Goal: Task Accomplishment & Management: Complete application form

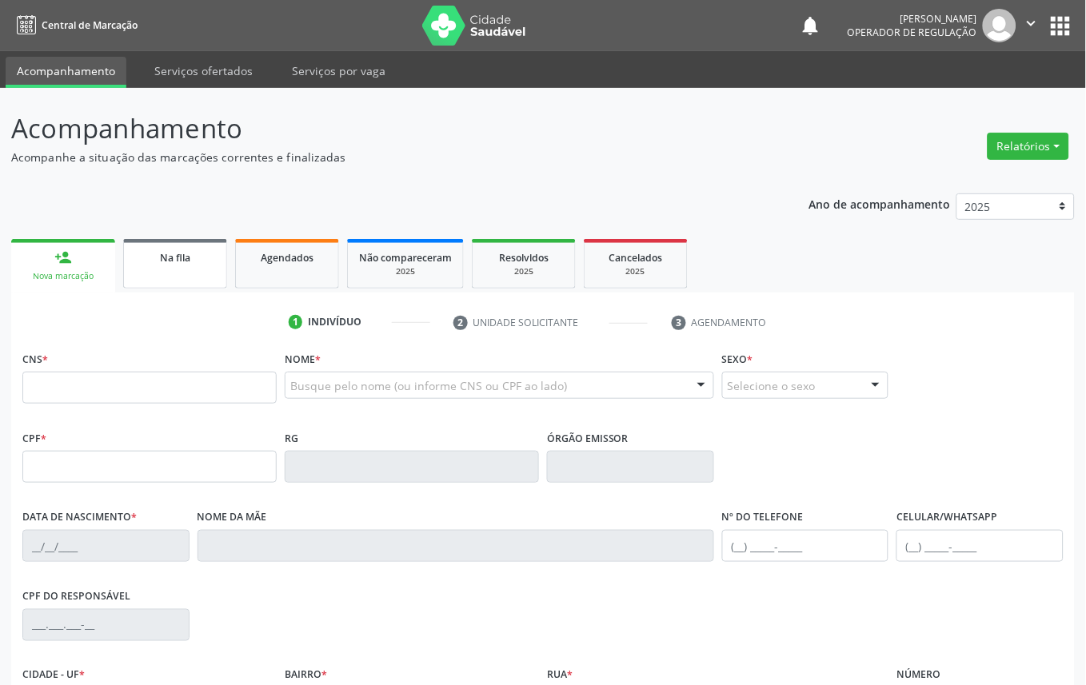
click at [197, 264] on div "Na fila" at bounding box center [175, 257] width 80 height 17
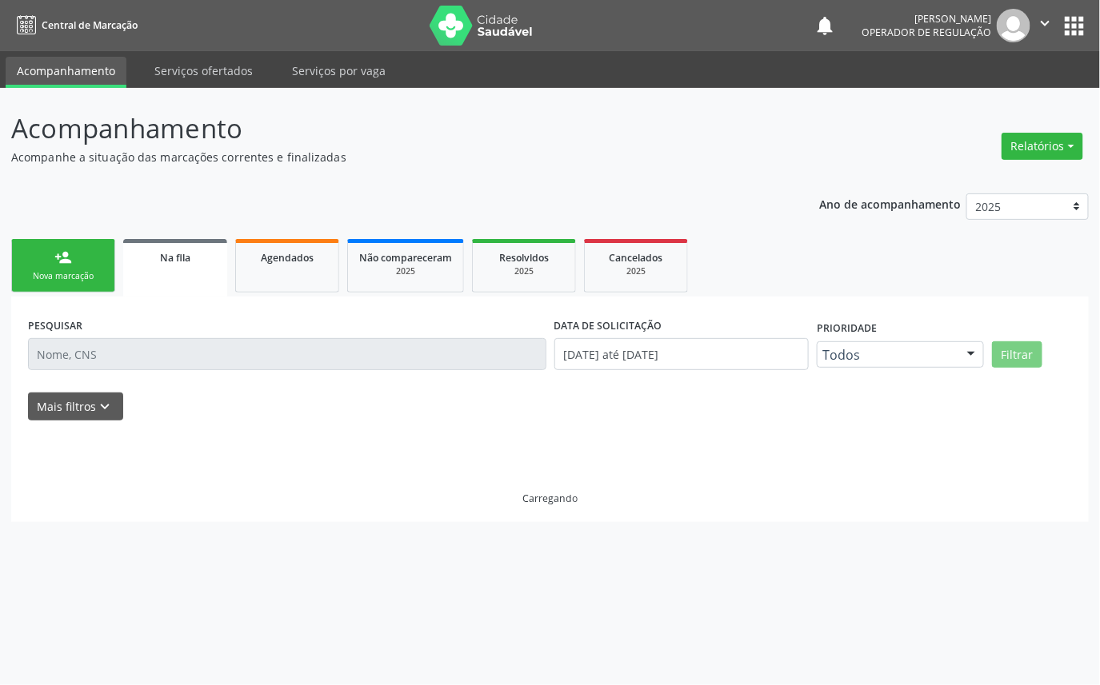
click at [179, 373] on div "PESQUISAR" at bounding box center [287, 348] width 526 height 68
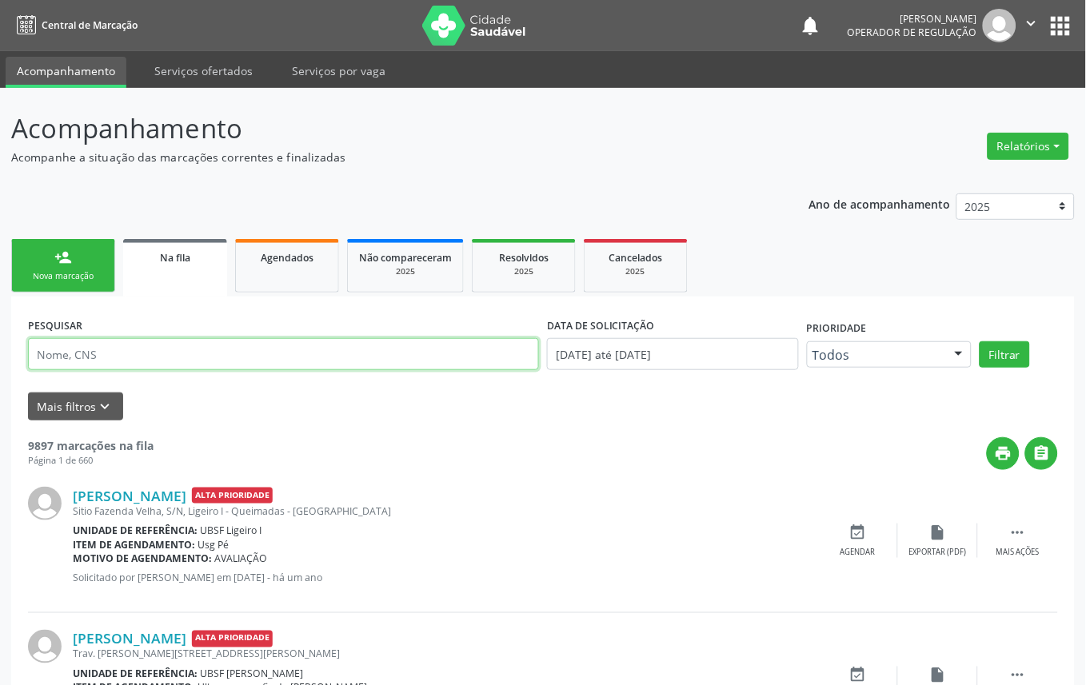
click at [77, 338] on input "text" at bounding box center [283, 354] width 511 height 32
paste input "[PERSON_NAME]"
type input "[PERSON_NAME]"
click at [980, 342] on button "Filtrar" at bounding box center [1005, 355] width 50 height 27
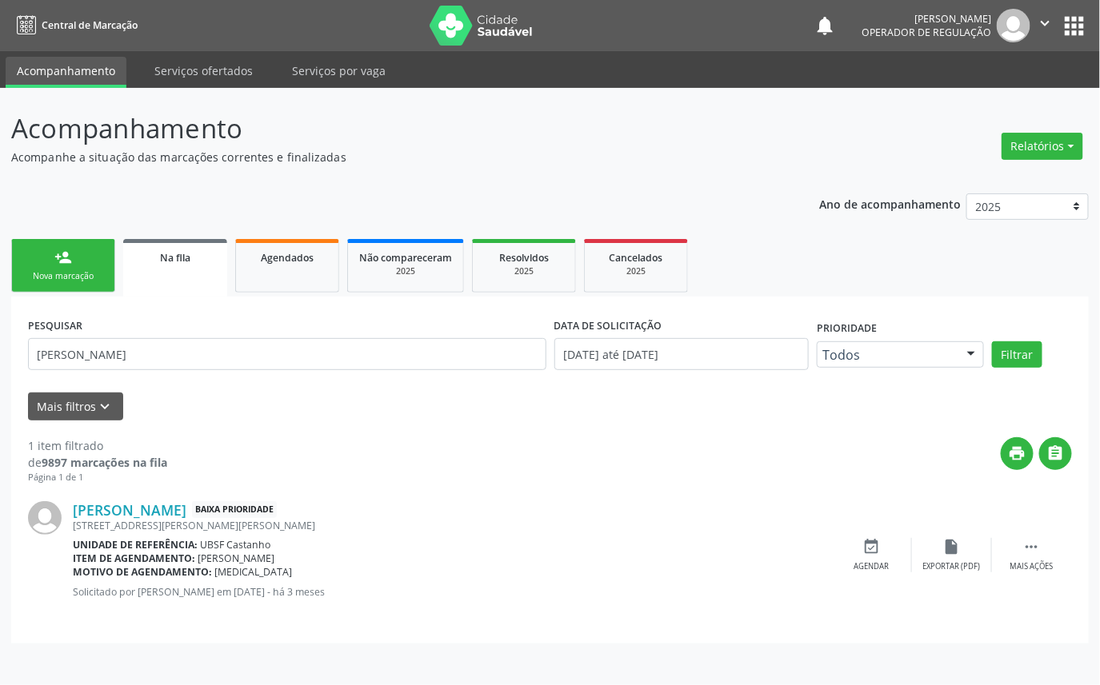
click at [82, 301] on div "PESQUISAR [PERSON_NAME] DATA DE SOLICITAÇÃO [DATE] até [DATE] Prioridade Todos …" at bounding box center [549, 470] width 1077 height 346
click at [78, 286] on link "person_add Nova marcação" at bounding box center [63, 266] width 104 height 54
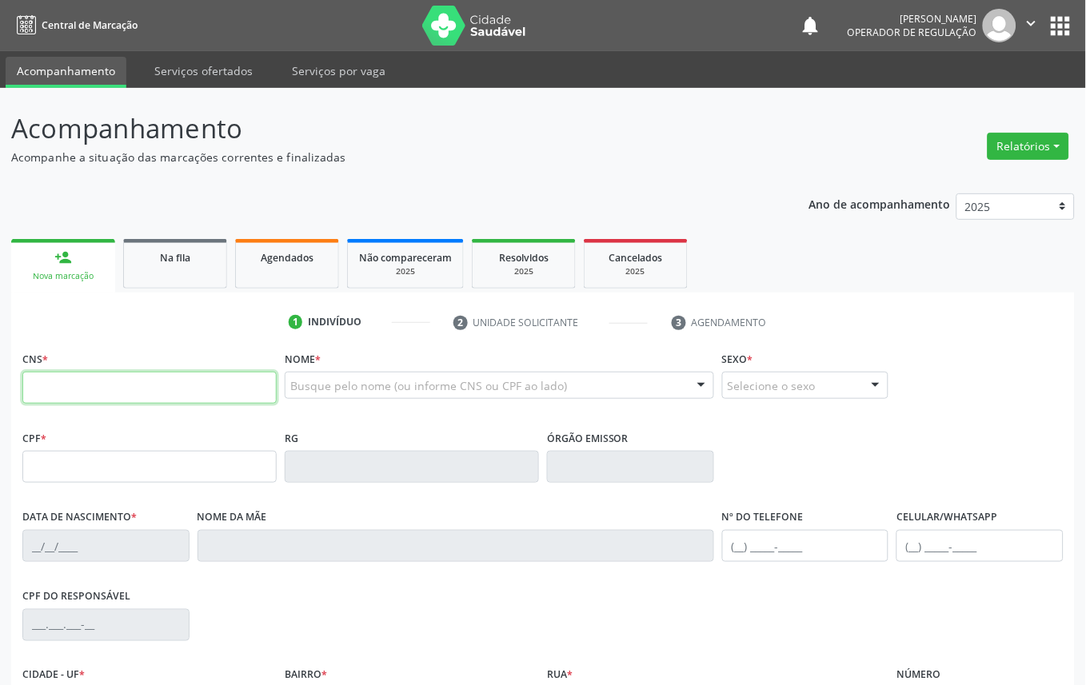
click at [158, 396] on input "text" at bounding box center [149, 388] width 254 height 32
type input "708 6040 8734 6182"
type input "518.640.614-72"
type input "[DATE]"
type input "Olindina Prachedes [PERSON_NAME]"
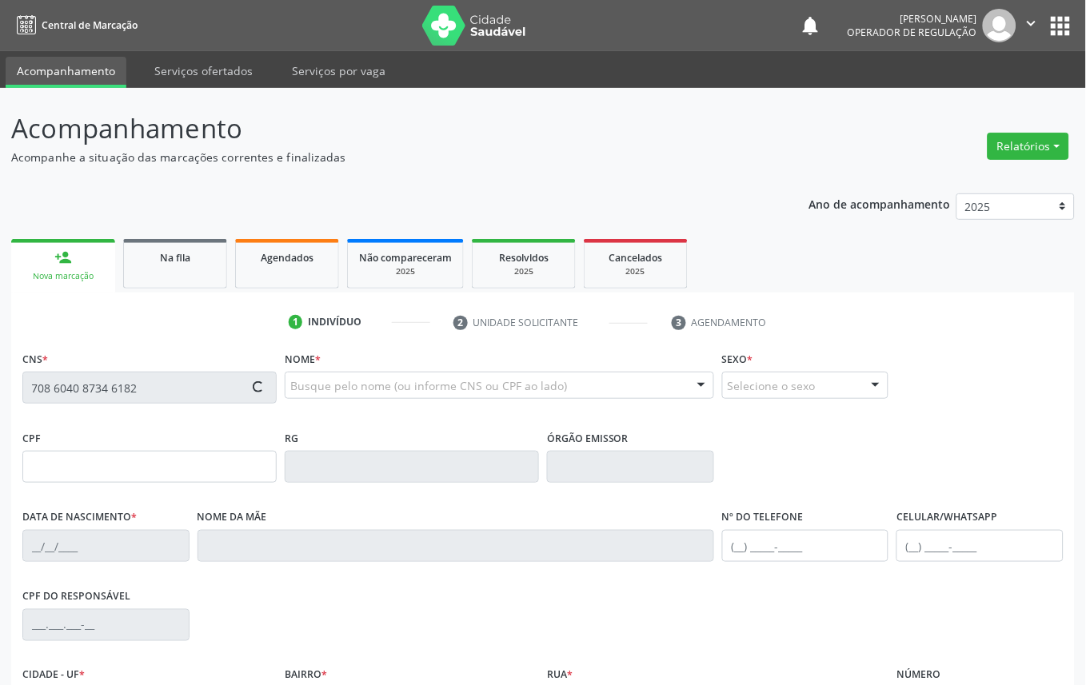
type input "[PHONE_NUMBER]"
type input "28"
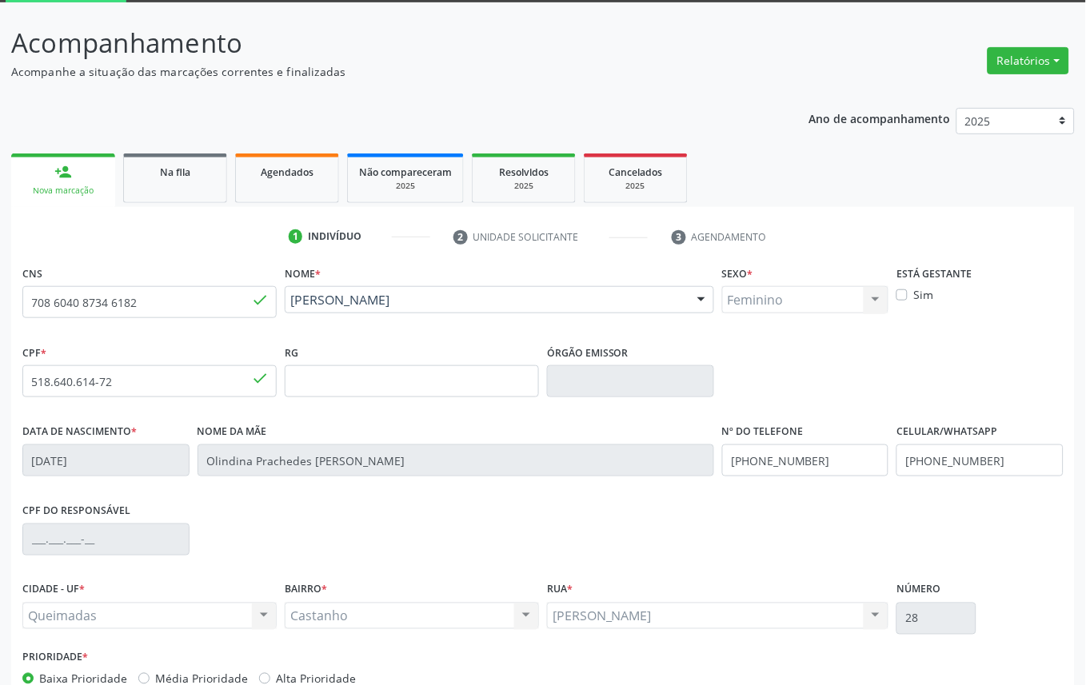
scroll to position [180, 0]
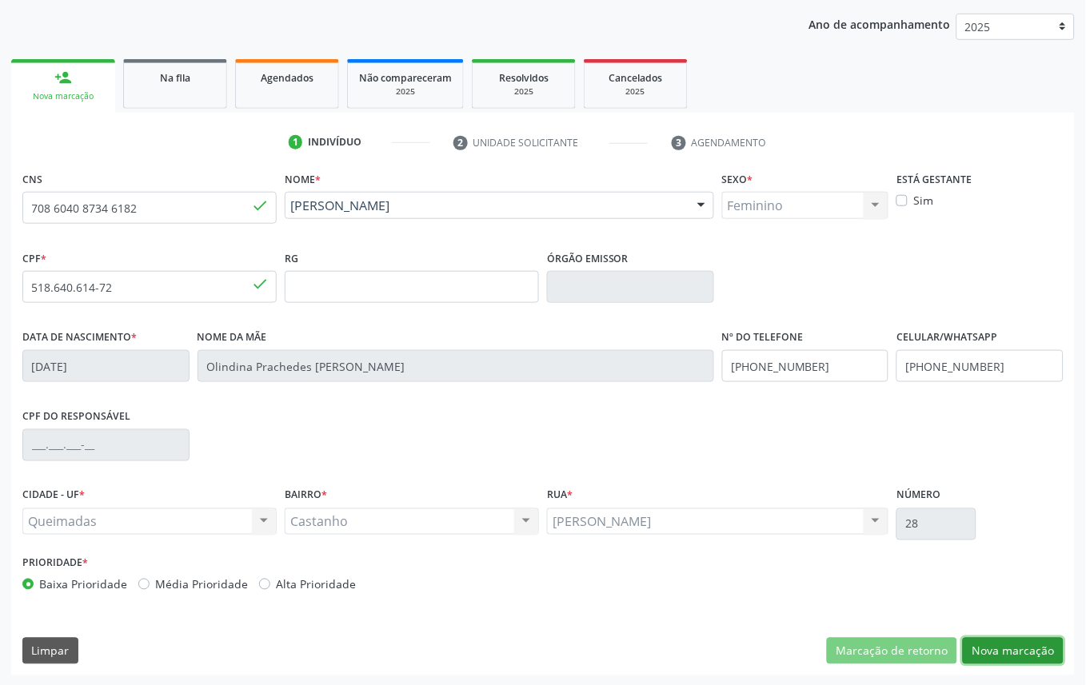
drag, startPoint x: 1051, startPoint y: 656, endPoint x: 1005, endPoint y: 626, distance: 54.4
click at [1050, 654] on button "Nova marcação" at bounding box center [1013, 651] width 101 height 27
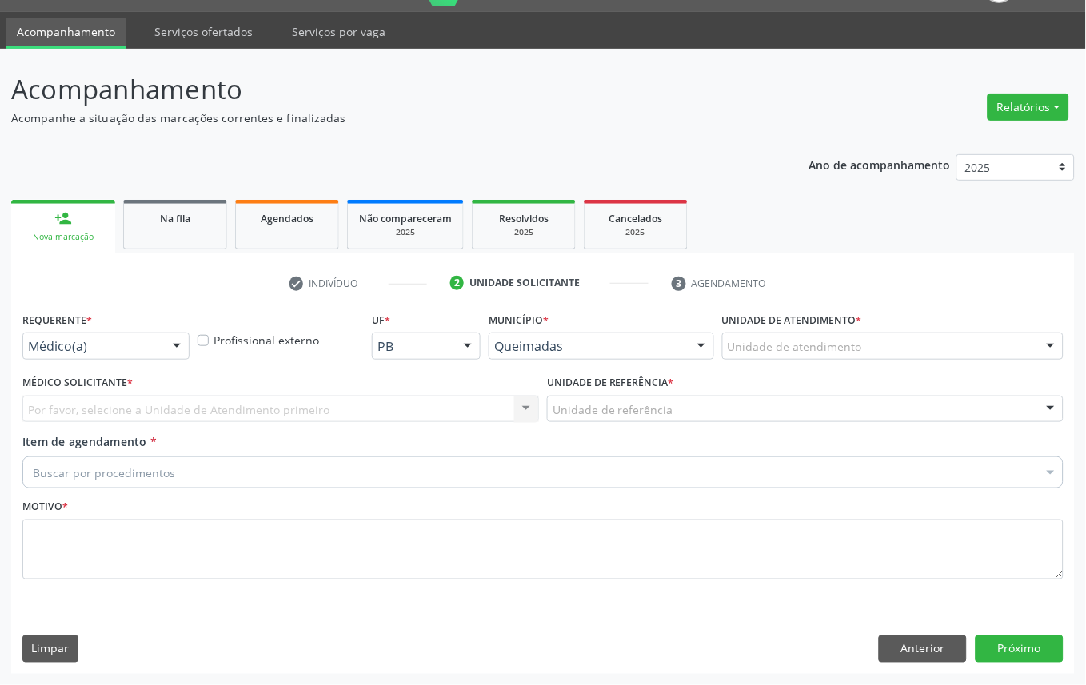
scroll to position [38, 0]
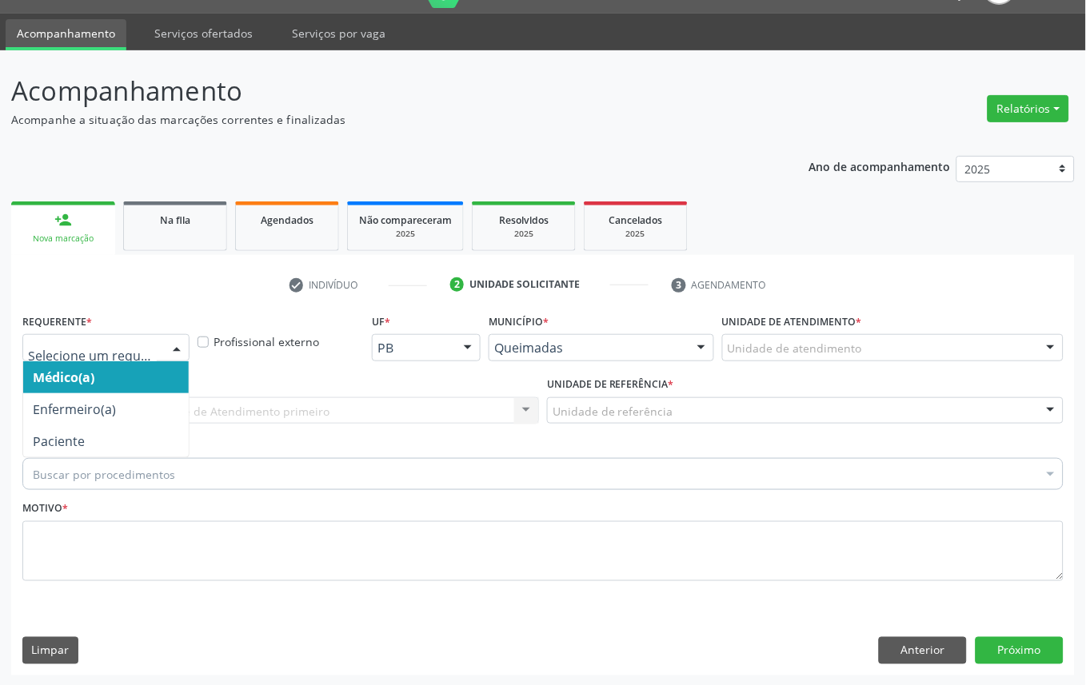
click at [110, 360] on div "Médico(a) Enfermeiro(a) Paciente Nenhum resultado encontrado para: " " Não há n…" at bounding box center [105, 347] width 167 height 27
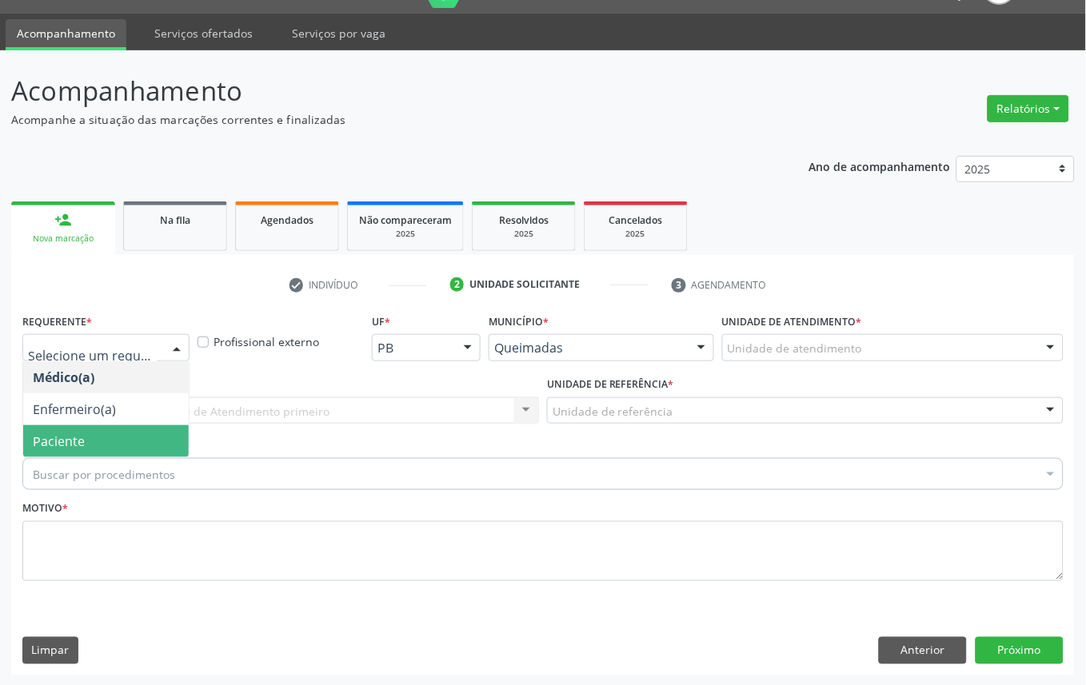
click at [123, 437] on span "Paciente" at bounding box center [106, 441] width 166 height 32
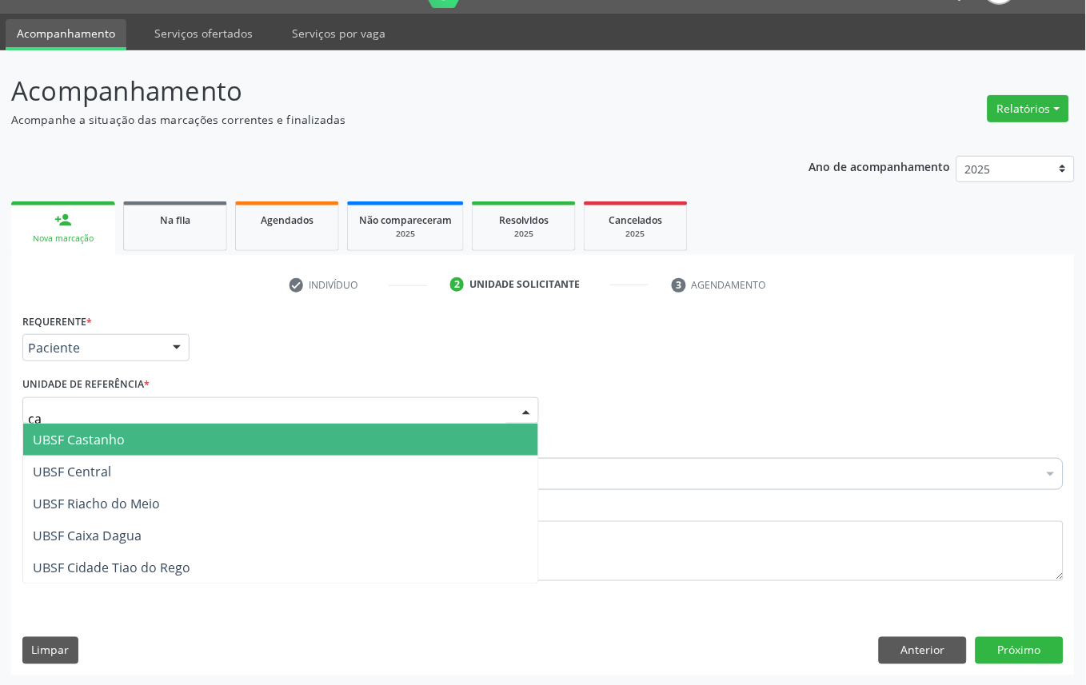
type input "cas"
click at [157, 437] on span "UBSF Castanho" at bounding box center [280, 440] width 515 height 32
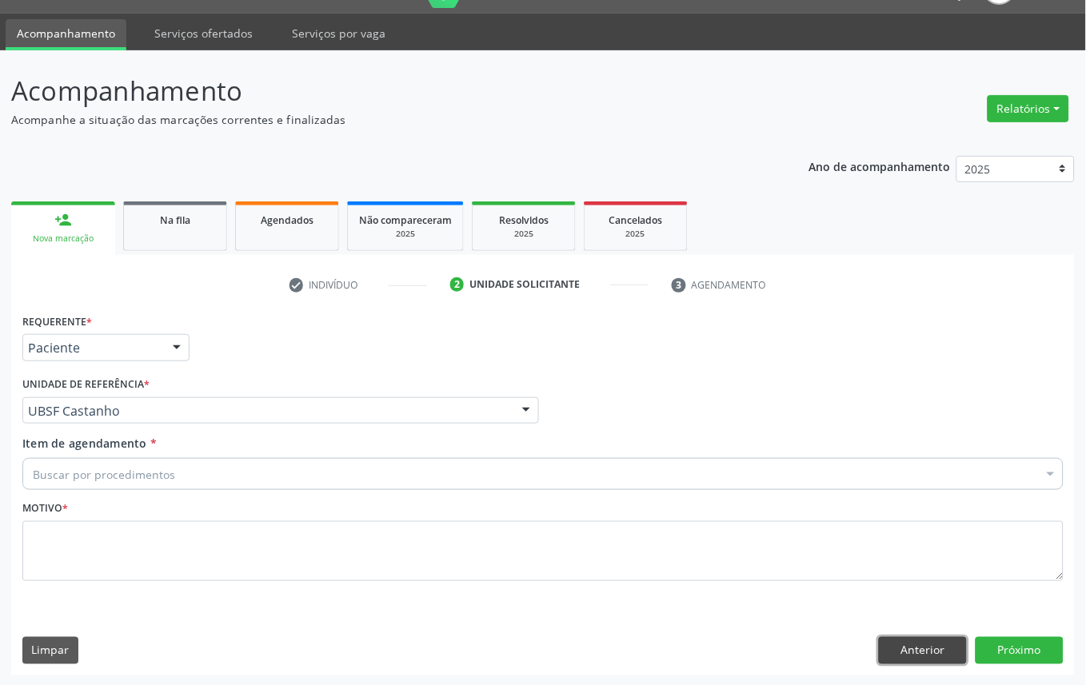
click at [929, 642] on button "Anterior" at bounding box center [923, 650] width 88 height 27
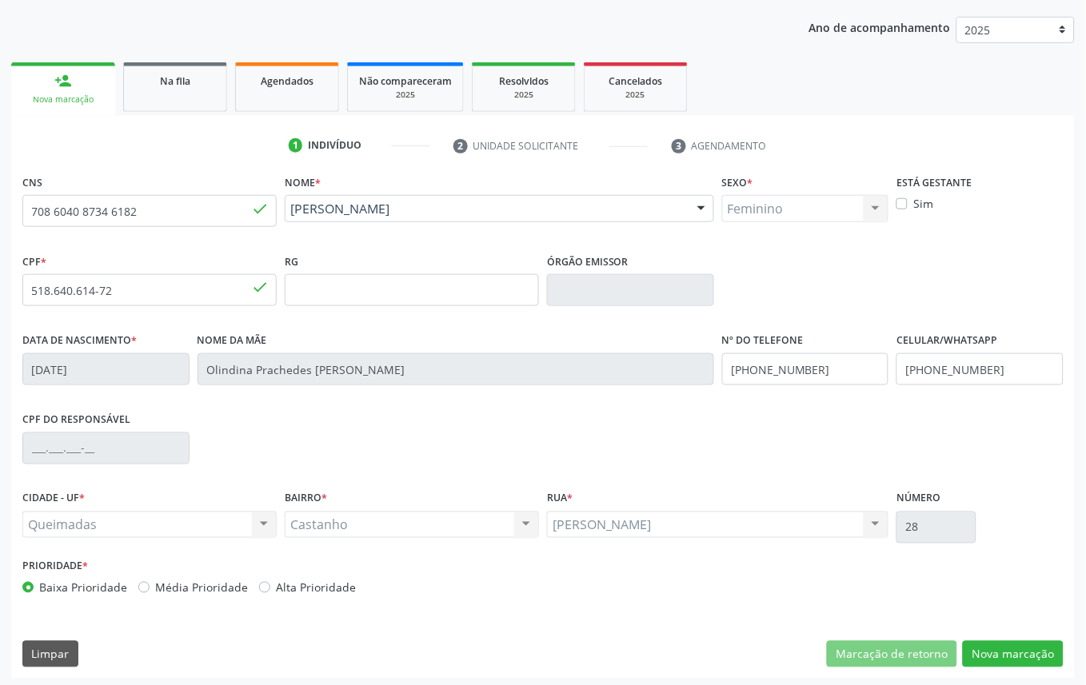
scroll to position [180, 0]
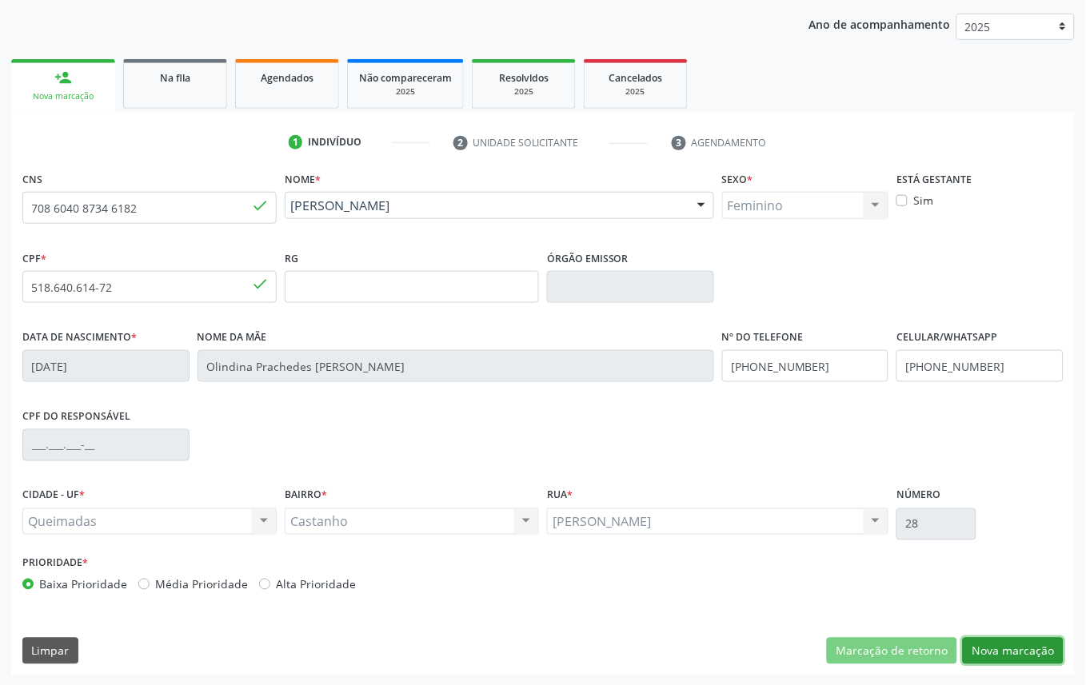
click at [1049, 648] on button "Nova marcação" at bounding box center [1013, 651] width 101 height 27
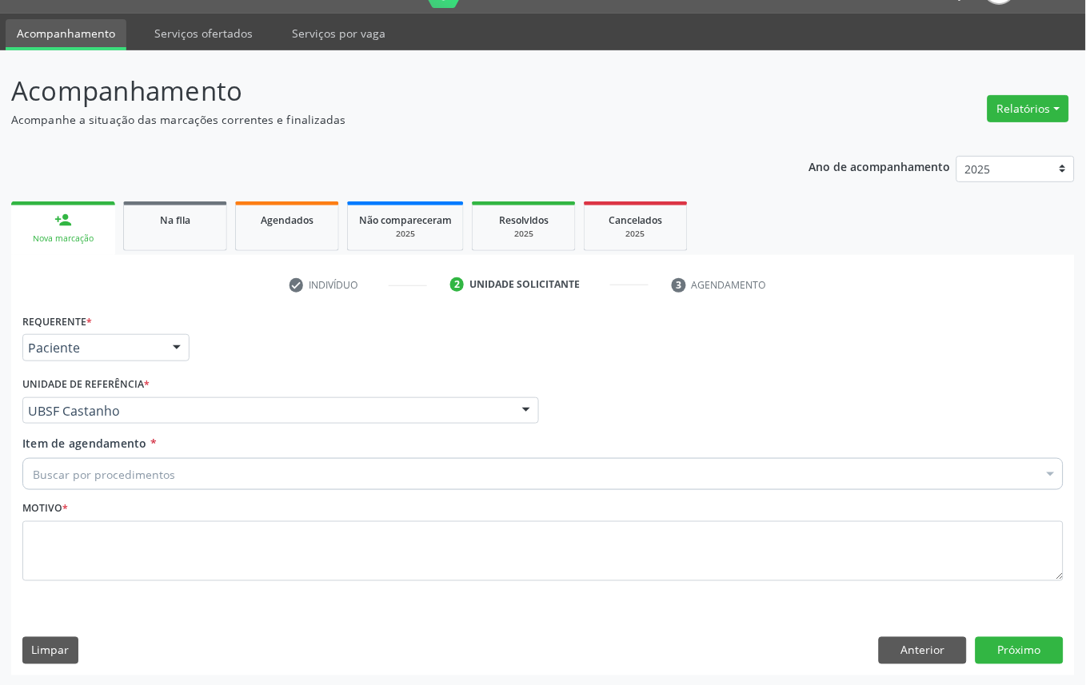
click at [328, 456] on div "Item de agendamento * Buscar por procedimentos Selecionar todos 0604320140 - Ab…" at bounding box center [542, 460] width 1041 height 50
click at [330, 472] on div "Buscar por procedimentos" at bounding box center [542, 474] width 1041 height 32
paste input "[PERSON_NAME]"
type input "[PERSON_NAME]"
drag, startPoint x: 72, startPoint y: 457, endPoint x: 82, endPoint y: 472, distance: 17.3
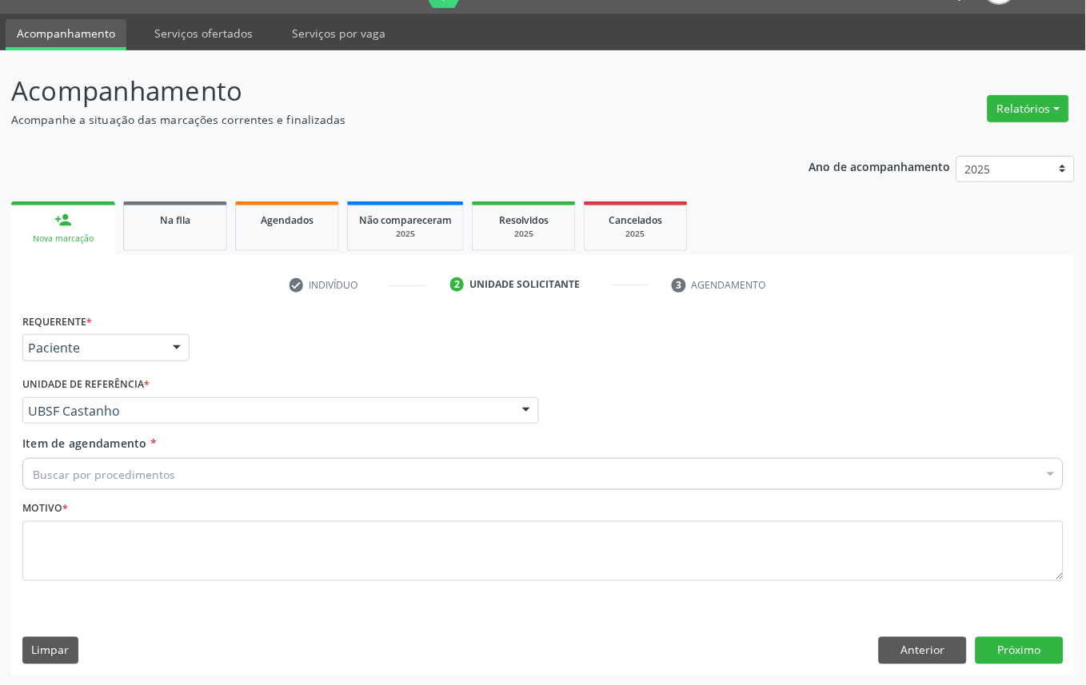
click at [74, 460] on div "Buscar por procedimentos" at bounding box center [542, 474] width 1041 height 32
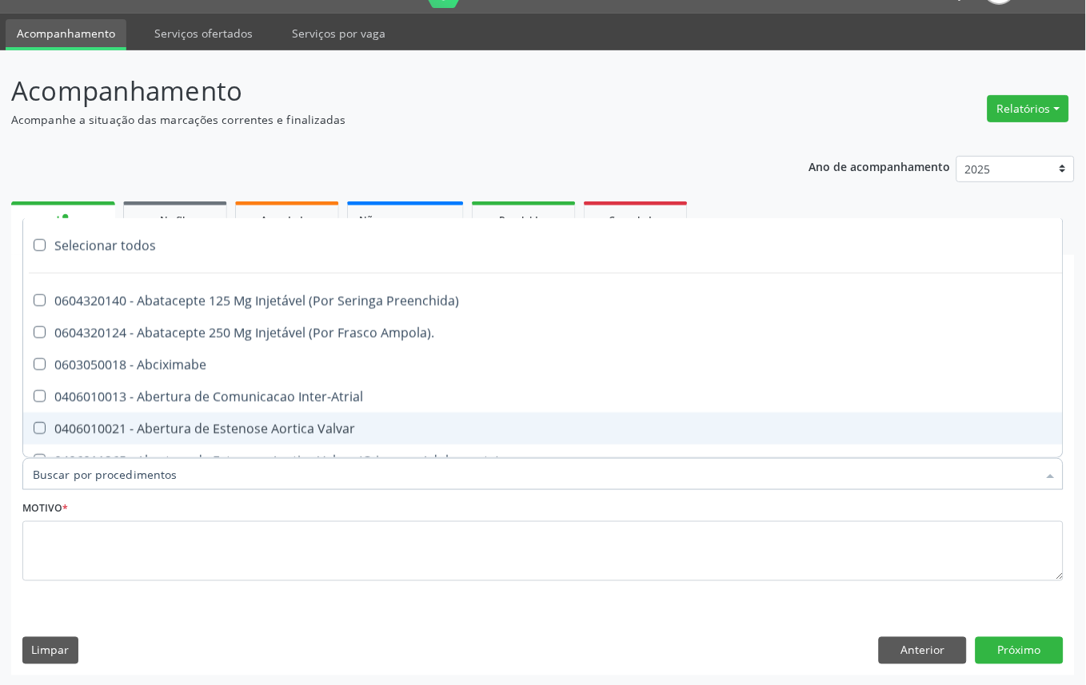
click at [83, 472] on input "Item de agendamento *" at bounding box center [535, 474] width 1005 height 32
paste input "OFTALMOLOGISTA"
type input "OFTALMOLOGISTA"
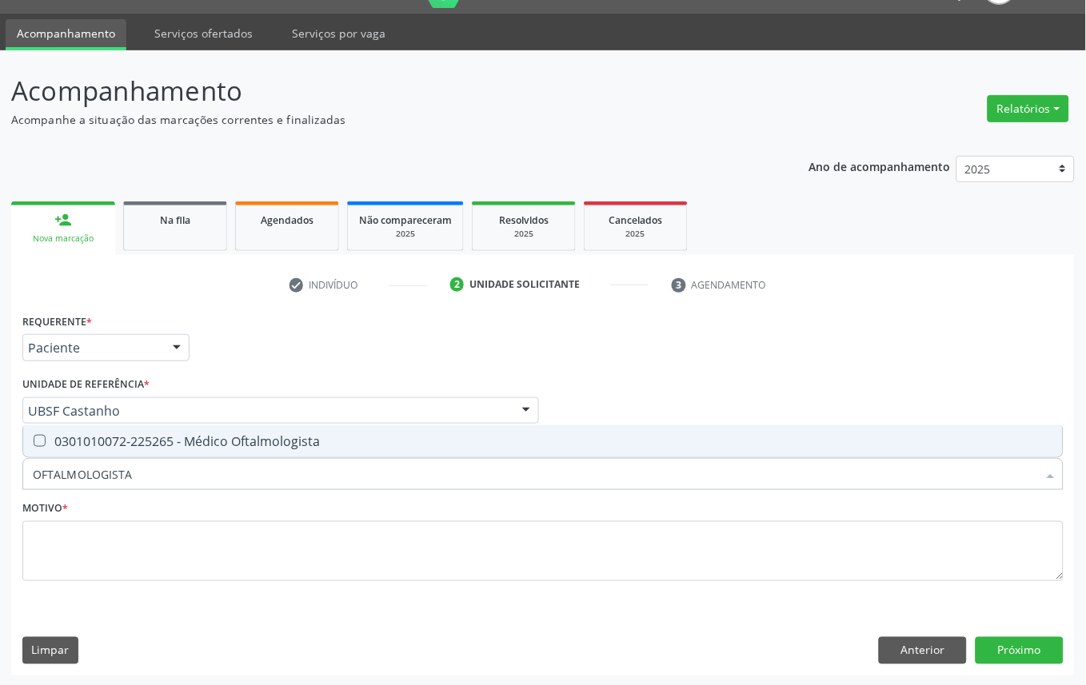
click at [107, 441] on div "0301010072-225265 - Médico Oftalmologista" at bounding box center [543, 441] width 1021 height 13
checkbox Oftalmologista "true"
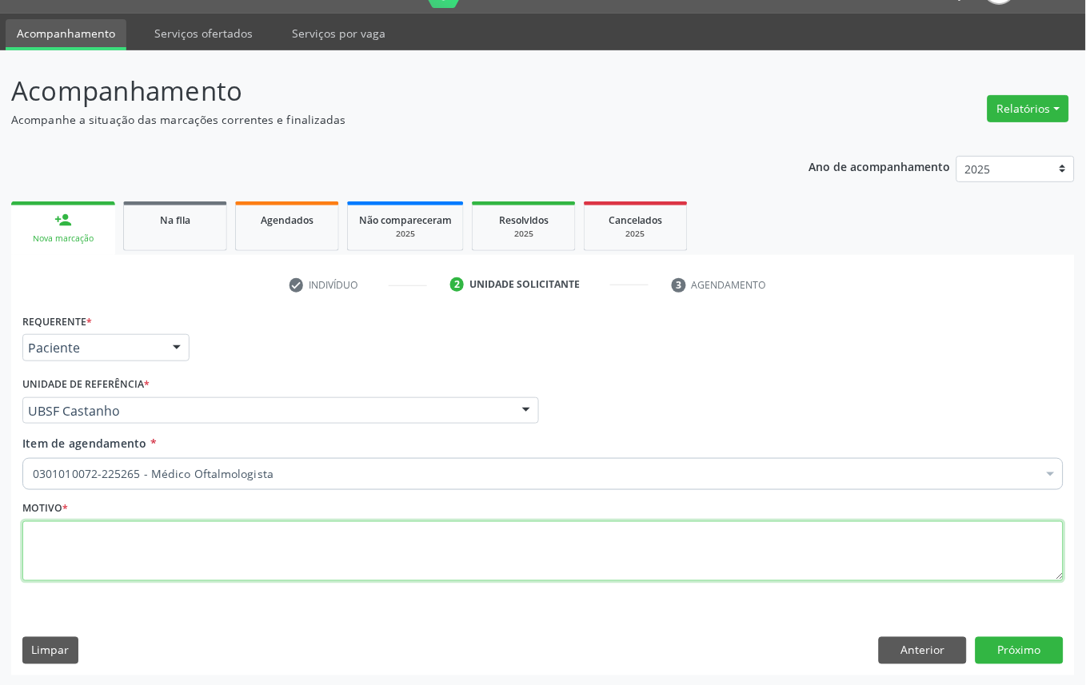
paste textarea "CONSULTA 06/2025"
click at [342, 538] on textarea at bounding box center [542, 551] width 1041 height 61
type textarea "CONSULTA 06/2025"
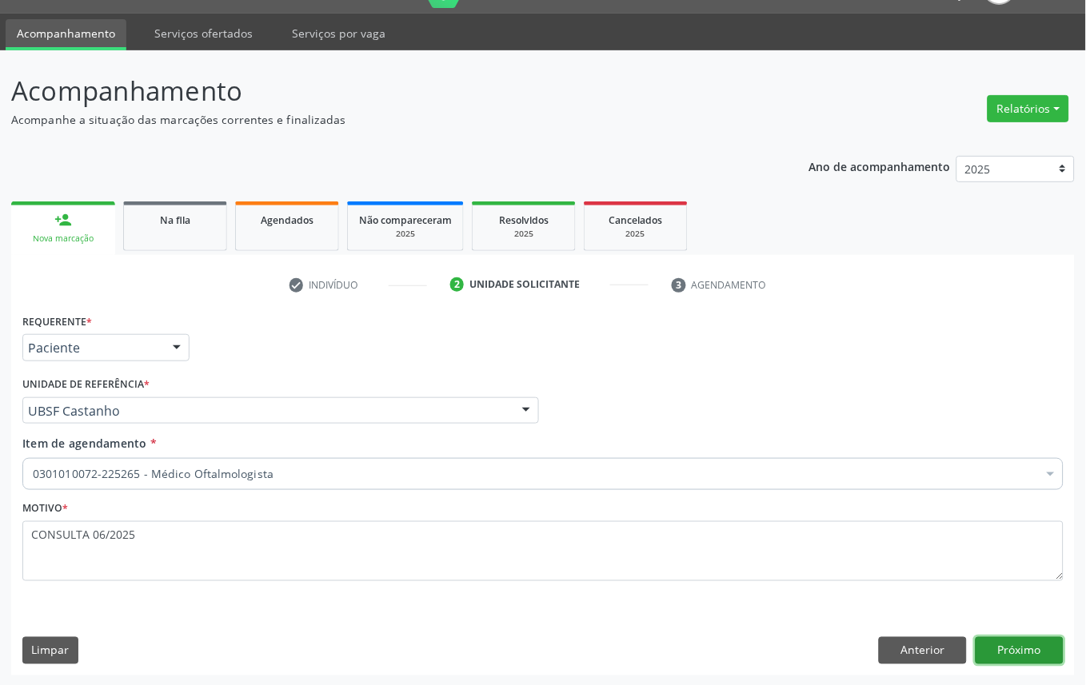
click at [1020, 659] on button "Próximo" at bounding box center [1020, 650] width 88 height 27
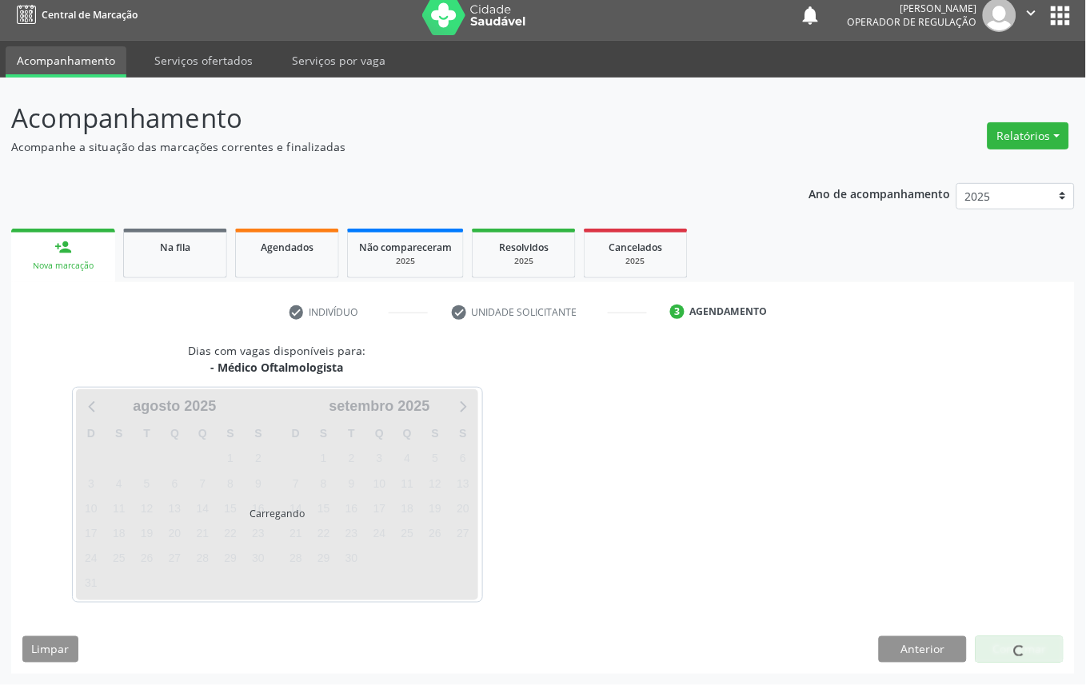
scroll to position [10, 0]
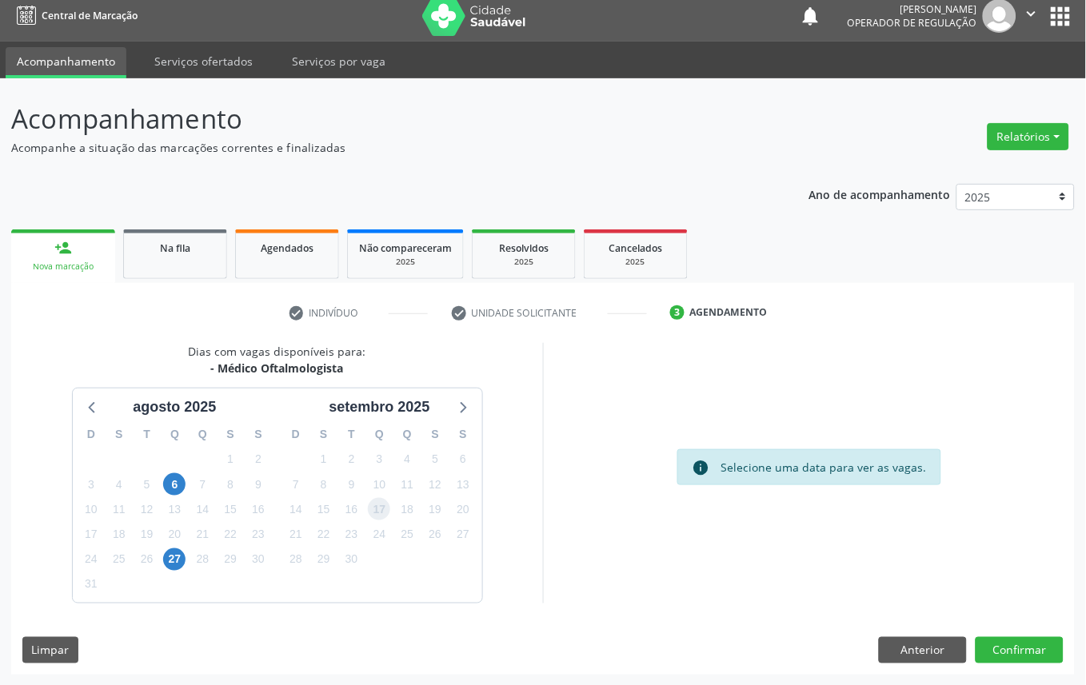
click at [384, 510] on span "17" at bounding box center [379, 509] width 22 height 22
click at [1029, 644] on button "Confirmar" at bounding box center [1020, 650] width 88 height 27
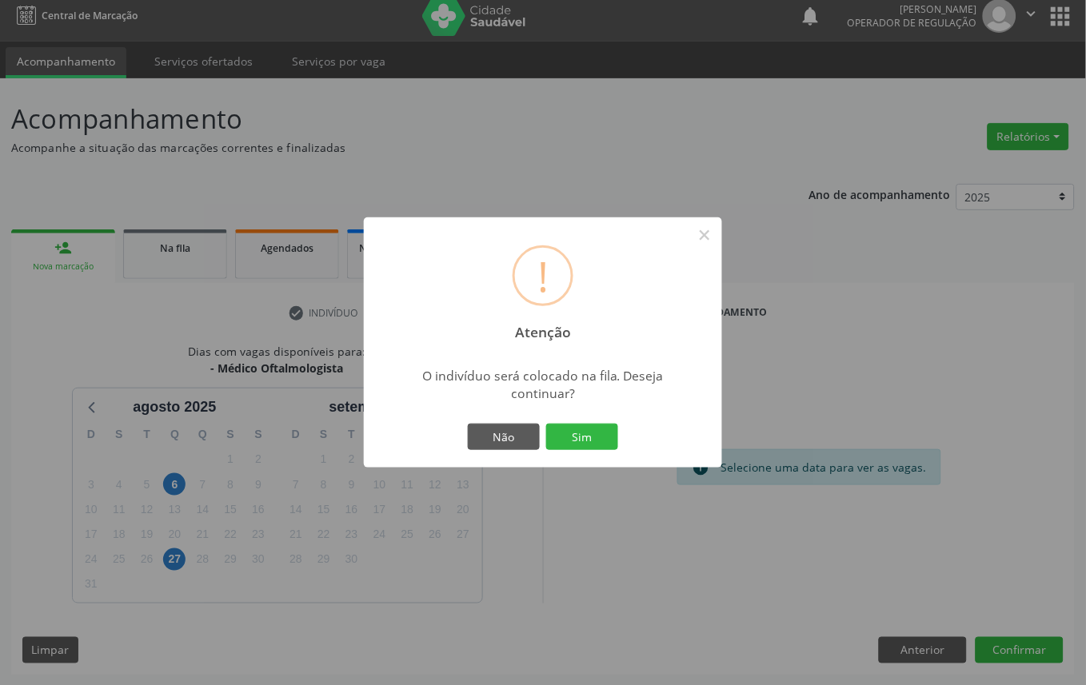
click at [546, 424] on button "Sim" at bounding box center [582, 437] width 72 height 27
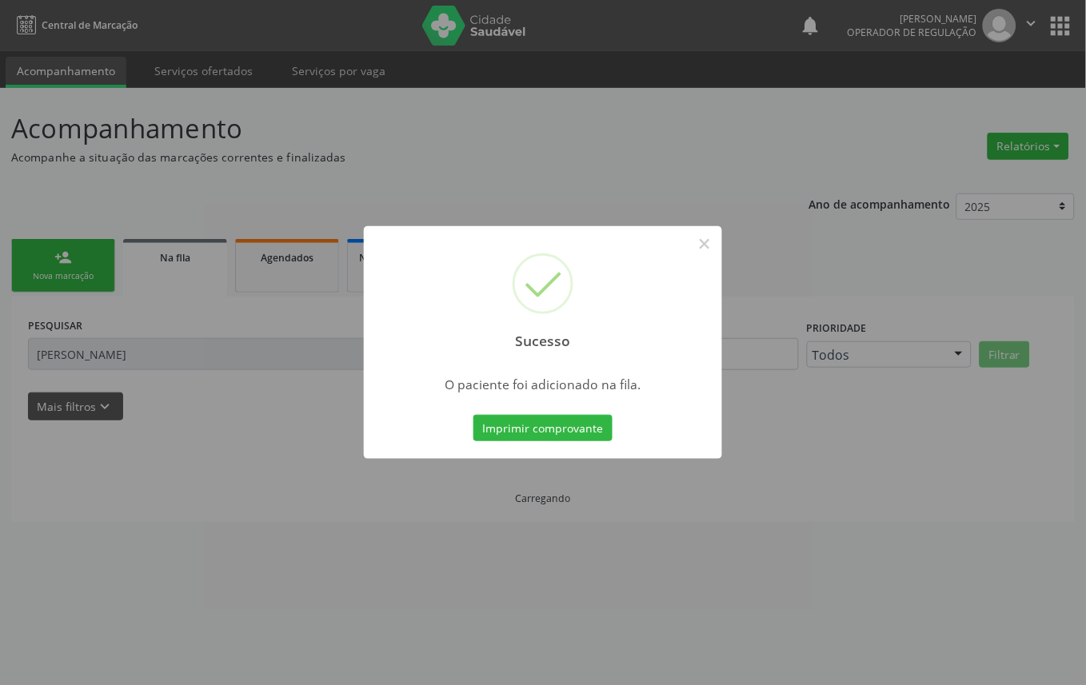
scroll to position [0, 0]
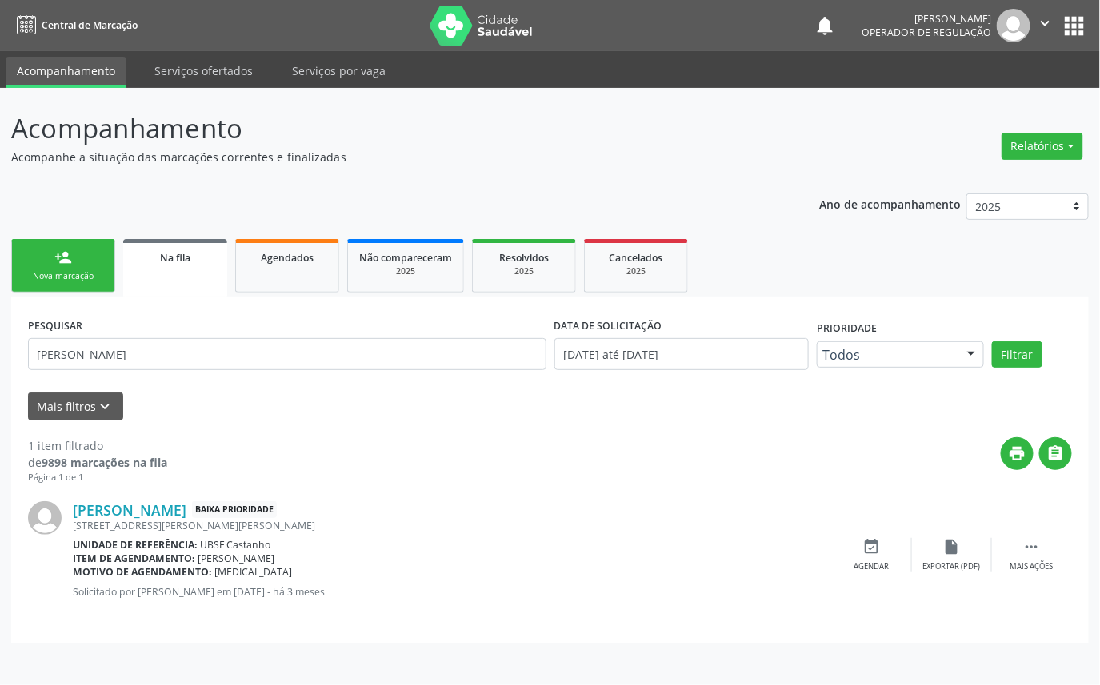
click at [80, 246] on link "person_add Nova marcação" at bounding box center [63, 266] width 104 height 54
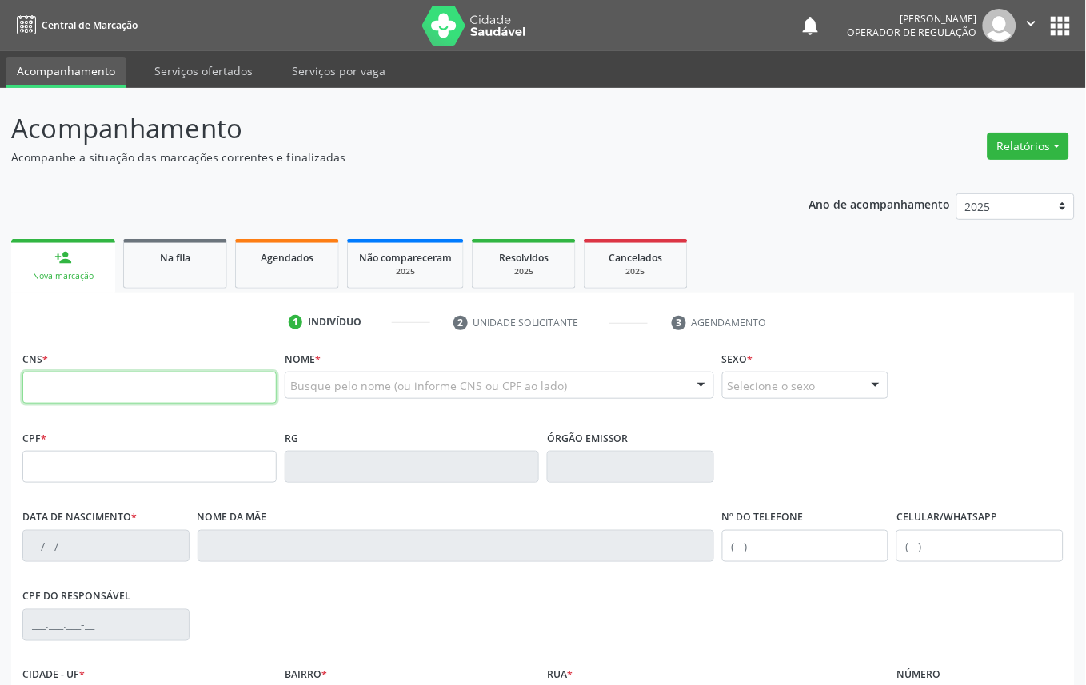
click at [89, 392] on input "text" at bounding box center [149, 388] width 254 height 32
type input "706 0088 8182 3245"
type input "036.096.254-81"
type input "[DATE]"
type input "[PERSON_NAME]"
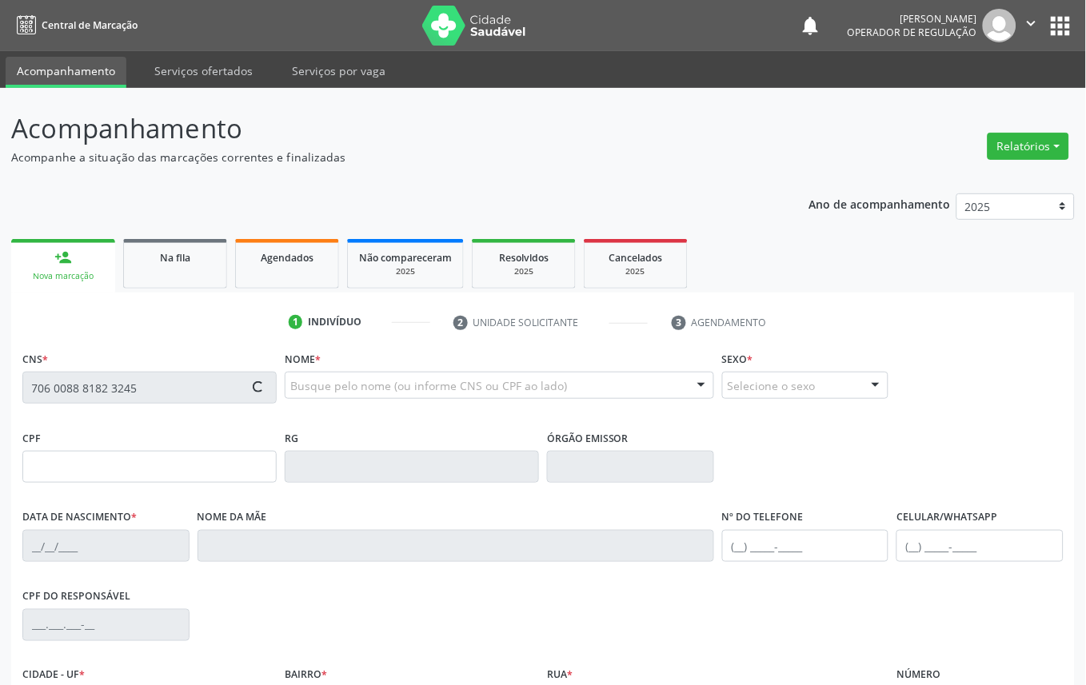
type input "[PHONE_NUMBER]"
type input "73"
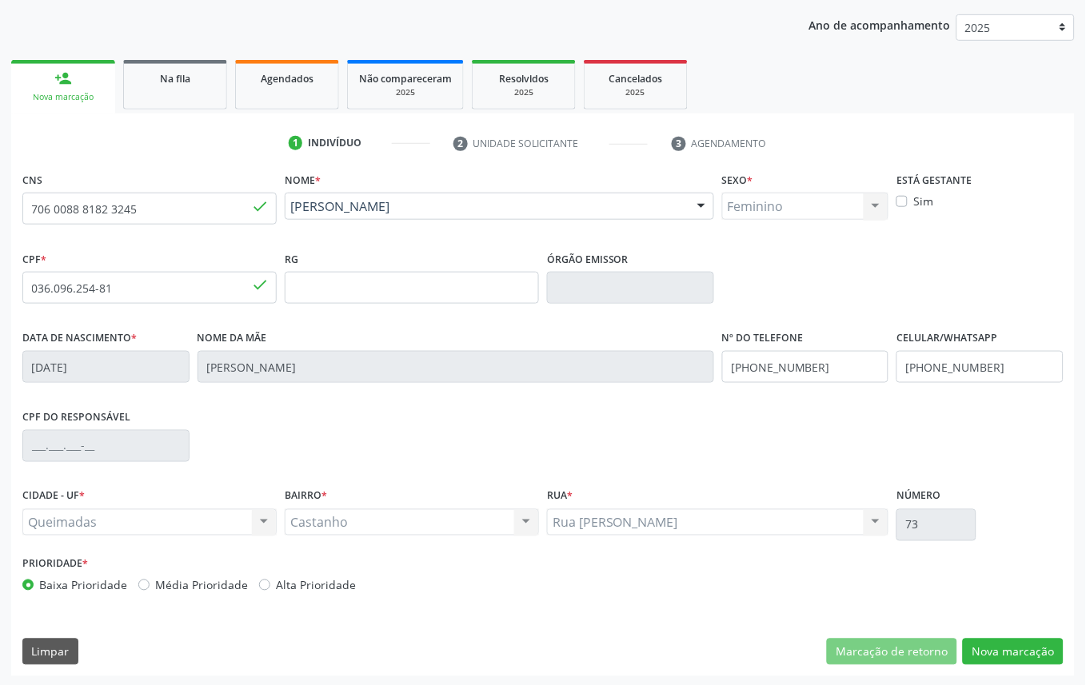
scroll to position [180, 0]
click at [1019, 654] on button "Nova marcação" at bounding box center [1013, 651] width 101 height 27
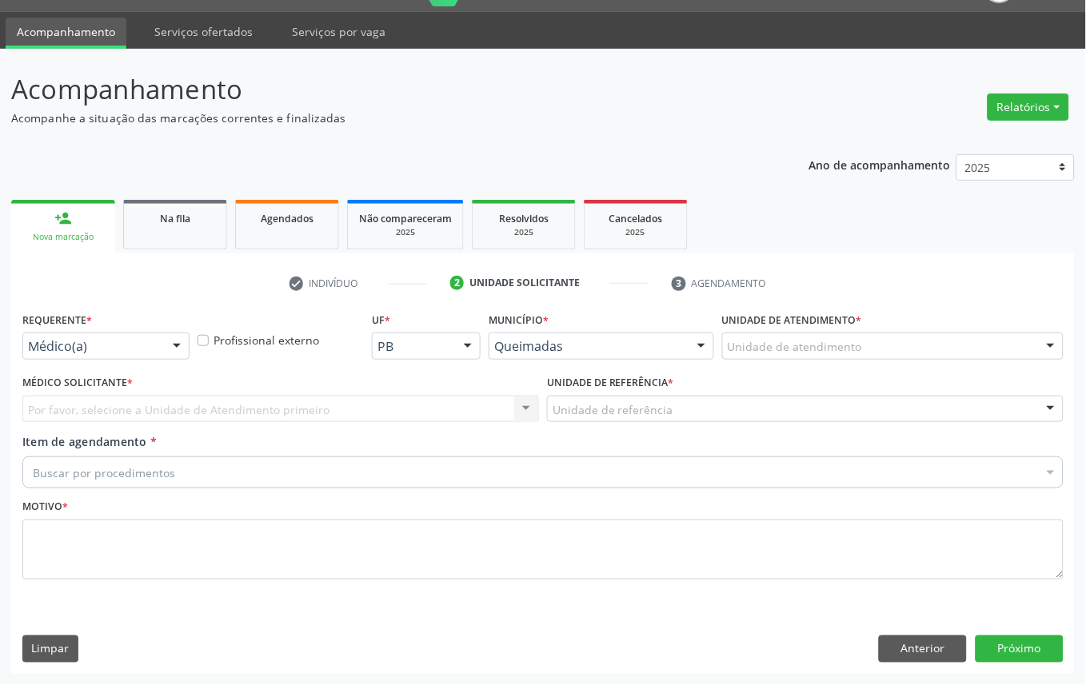
scroll to position [38, 0]
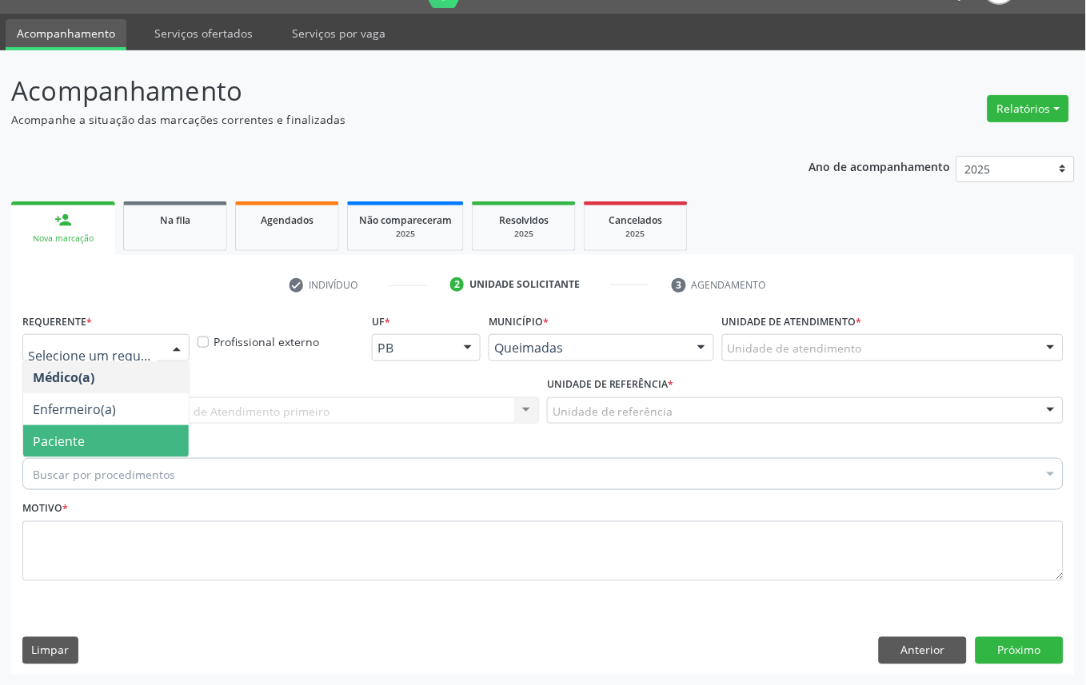
click at [42, 445] on span "Paciente" at bounding box center [59, 442] width 52 height 18
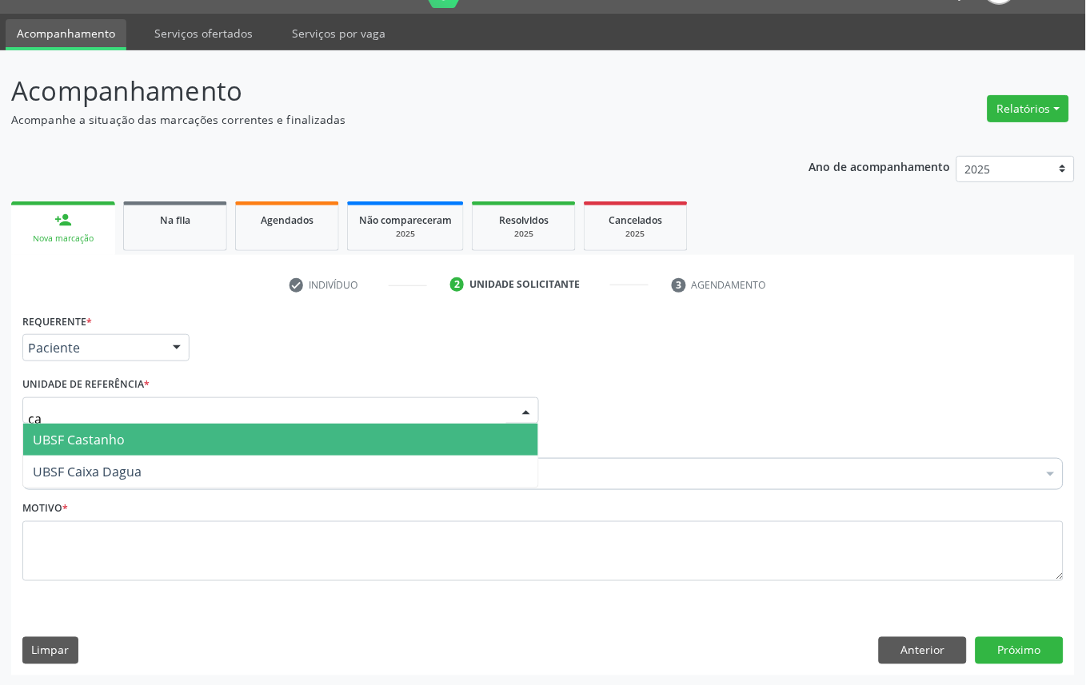
type input "cas"
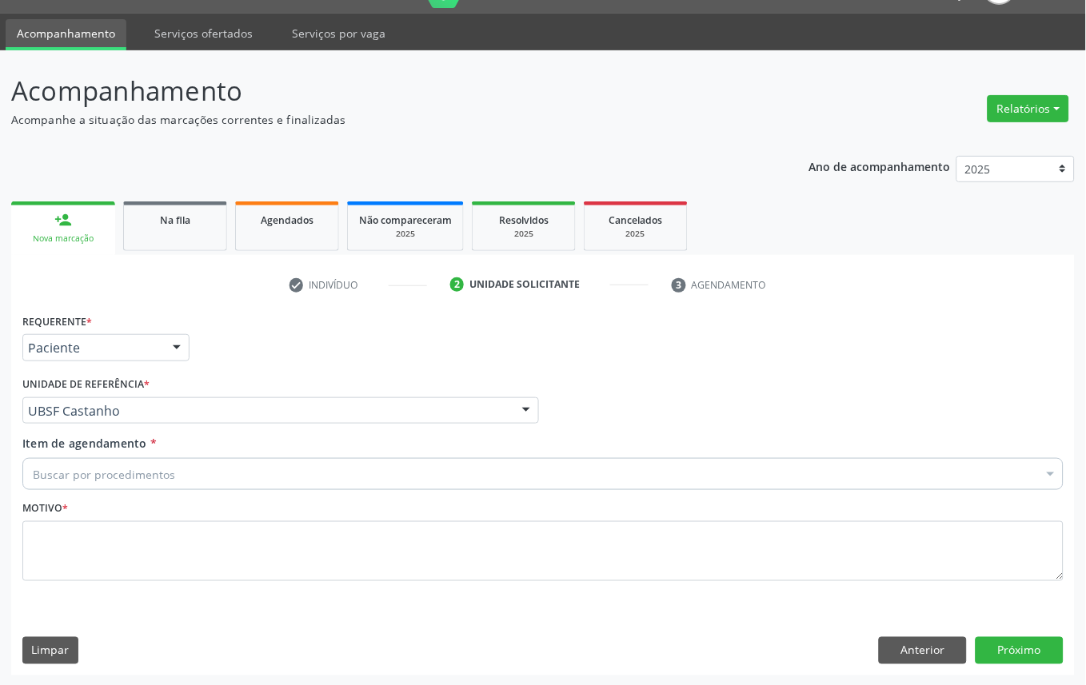
click at [360, 585] on fieldset "Motivo *" at bounding box center [542, 545] width 1041 height 96
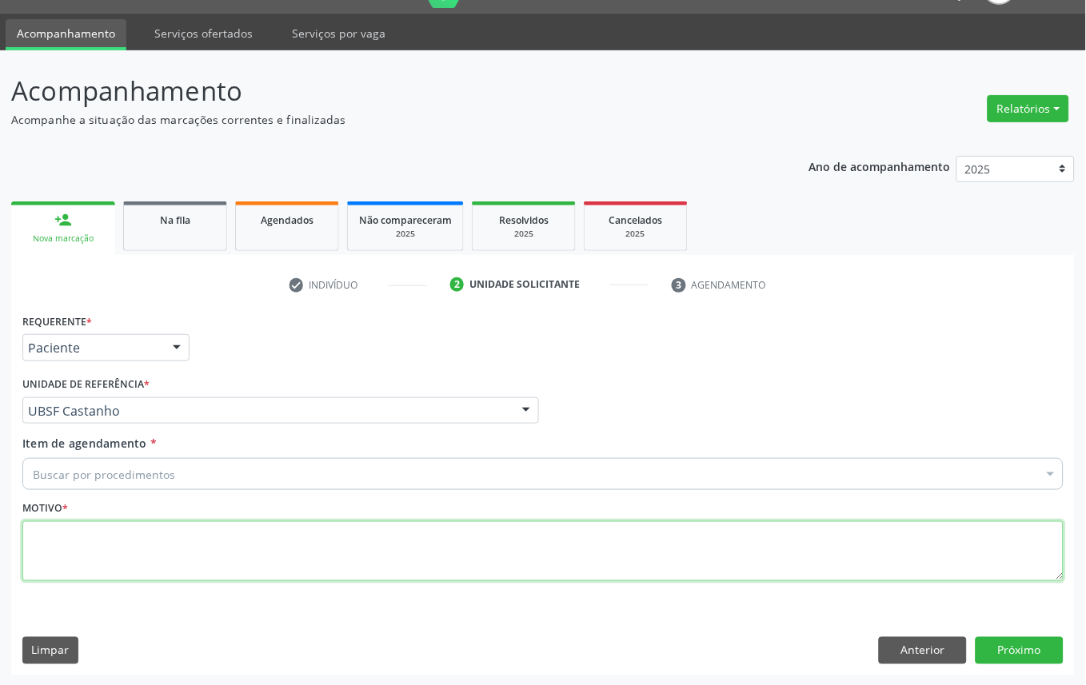
click at [350, 555] on textarea at bounding box center [542, 551] width 1041 height 61
paste textarea "CONSULTA 06/2025"
type textarea "CONSULTA 06/2025"
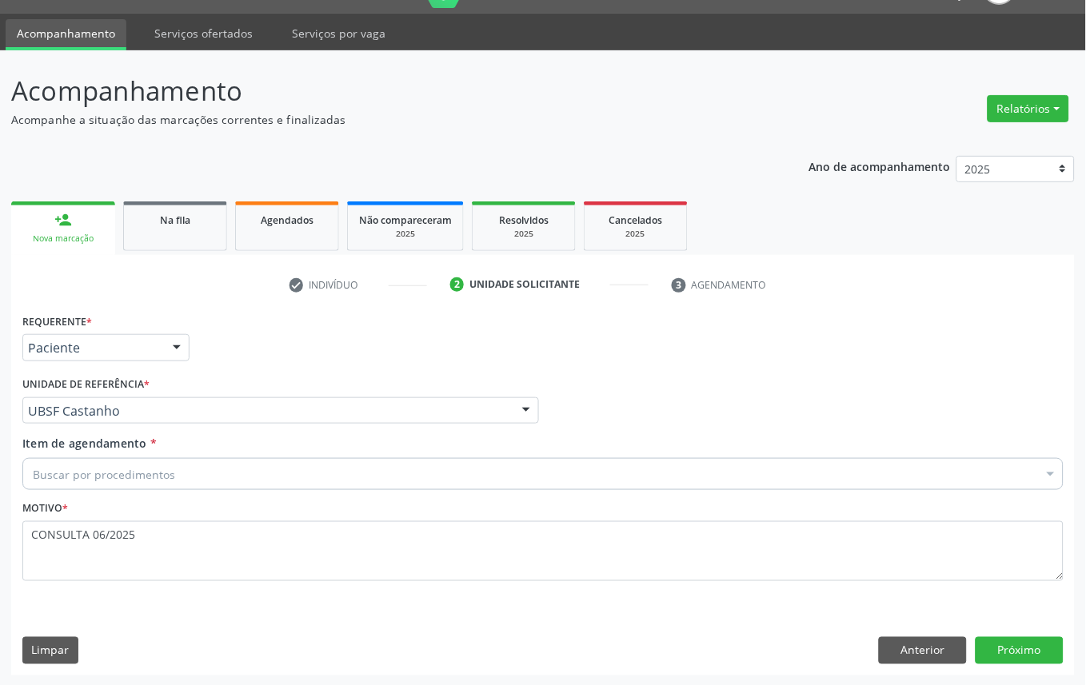
drag, startPoint x: 158, startPoint y: 457, endPoint x: 157, endPoint y: 470, distance: 12.9
click at [158, 459] on div "Buscar por procedimentos" at bounding box center [542, 474] width 1041 height 32
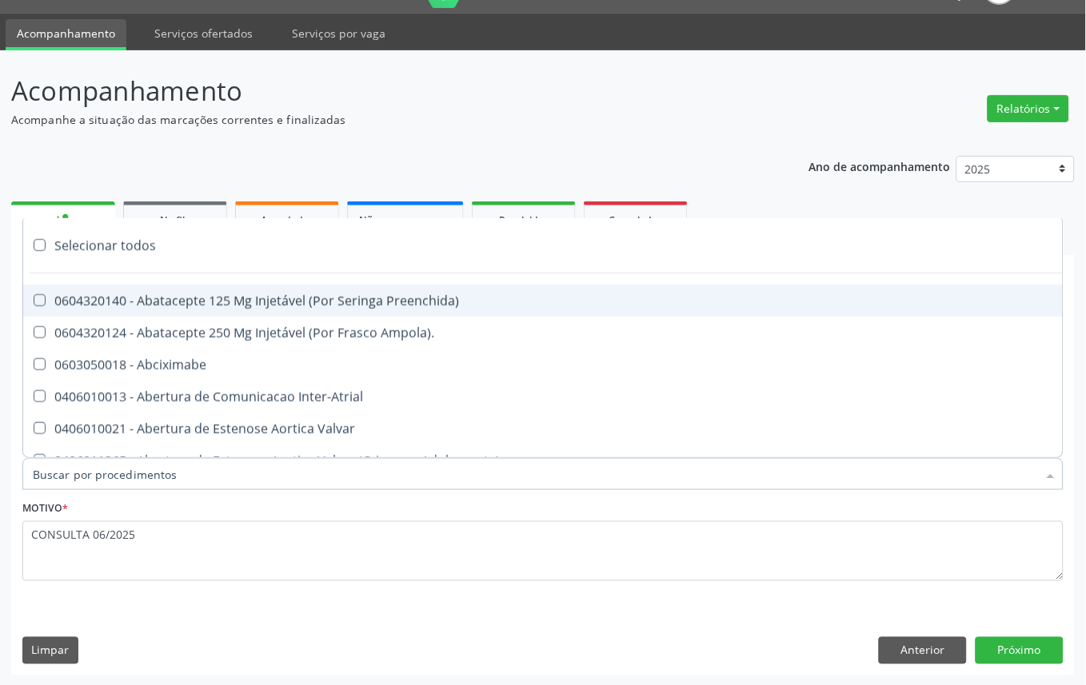
click at [158, 470] on input "Item de agendamento *" at bounding box center [535, 474] width 1005 height 32
paste input "OFTALMOLOGISTA"
type input "OFTALMOLOGISTA"
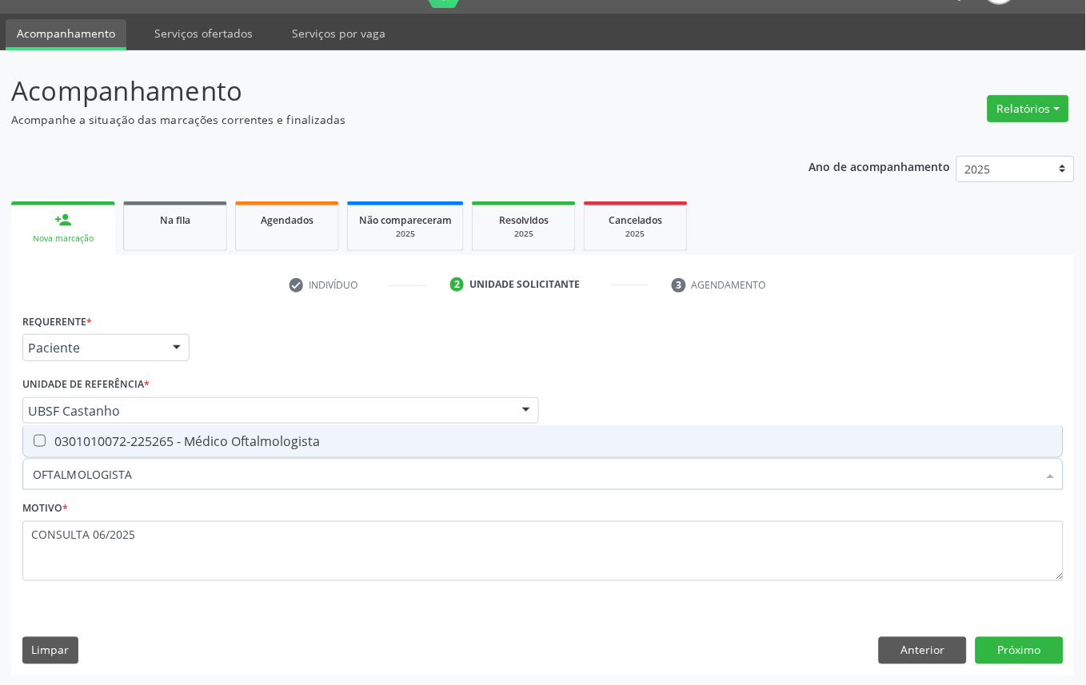
click at [203, 435] on div "0301010072-225265 - Médico Oftalmologista" at bounding box center [543, 441] width 1021 height 13
checkbox Oftalmologista "true"
click at [1045, 645] on button "Próximo" at bounding box center [1020, 650] width 88 height 27
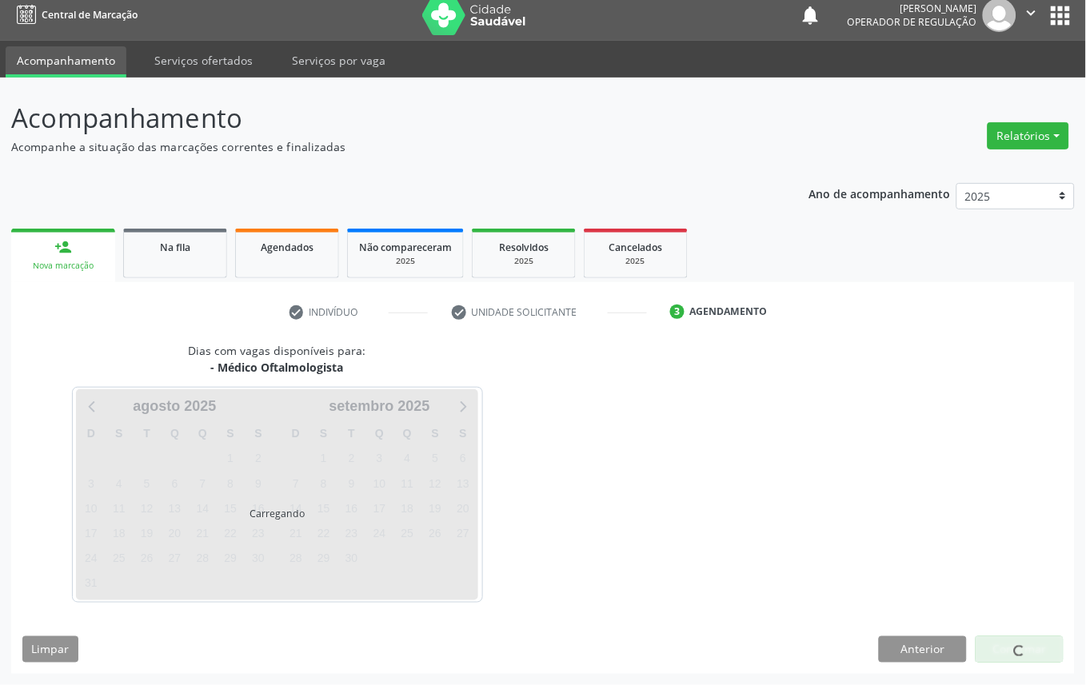
scroll to position [10, 0]
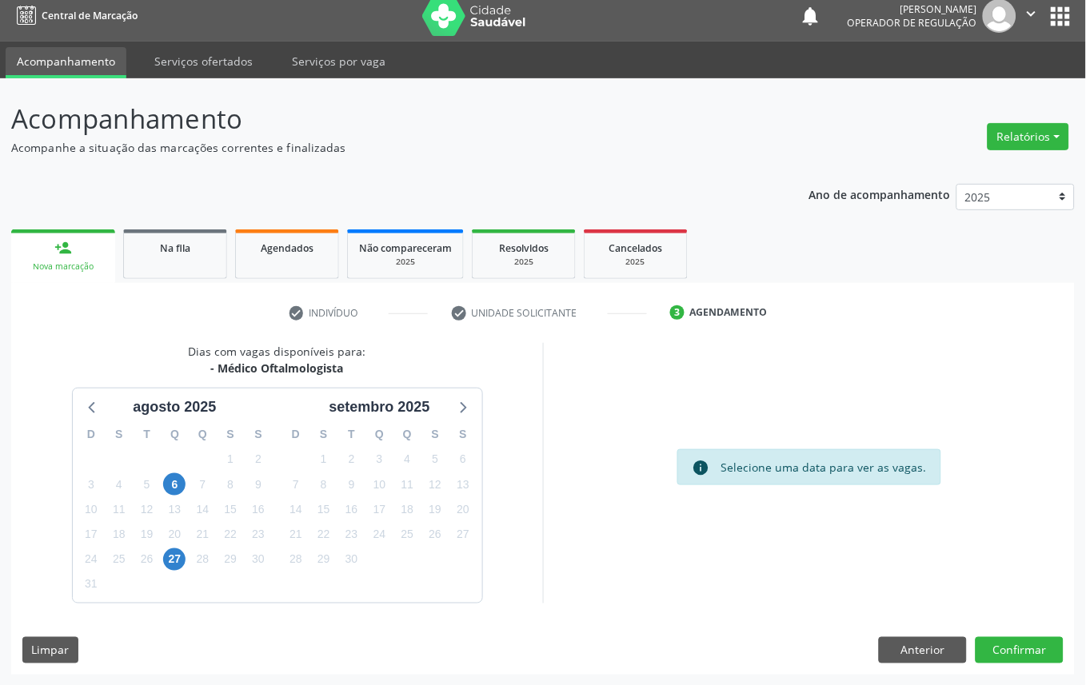
click at [390, 481] on div "10" at bounding box center [380, 485] width 28 height 25
click at [388, 481] on span "10" at bounding box center [379, 484] width 22 height 22
click at [1020, 644] on button "Confirmar" at bounding box center [1020, 650] width 88 height 27
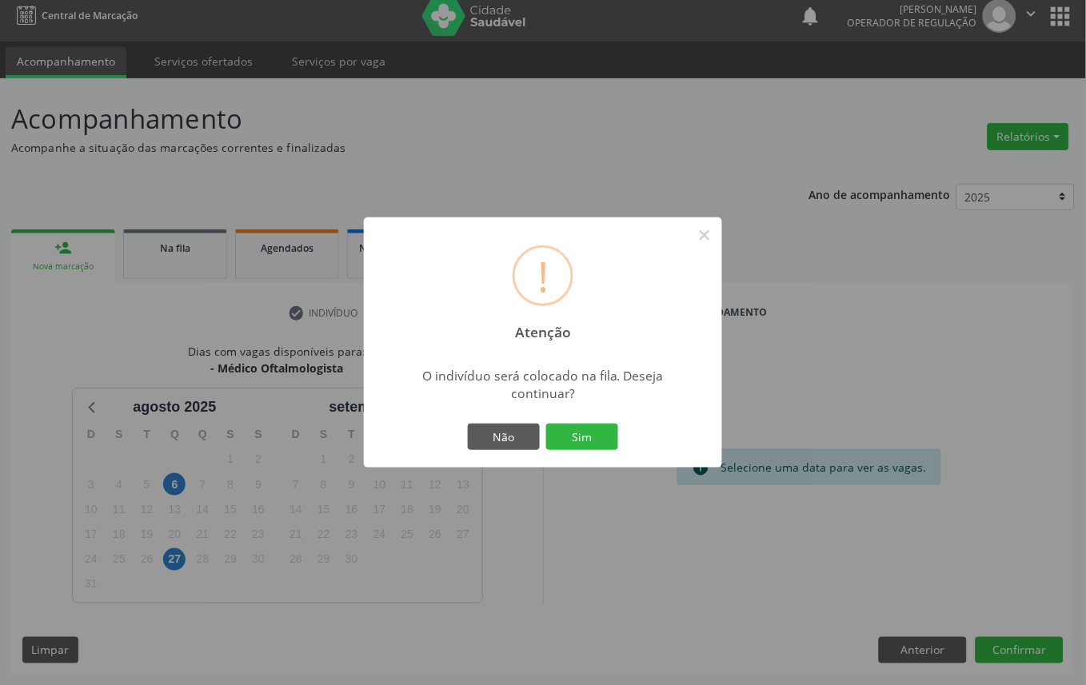
click at [546, 424] on button "Sim" at bounding box center [582, 437] width 72 height 27
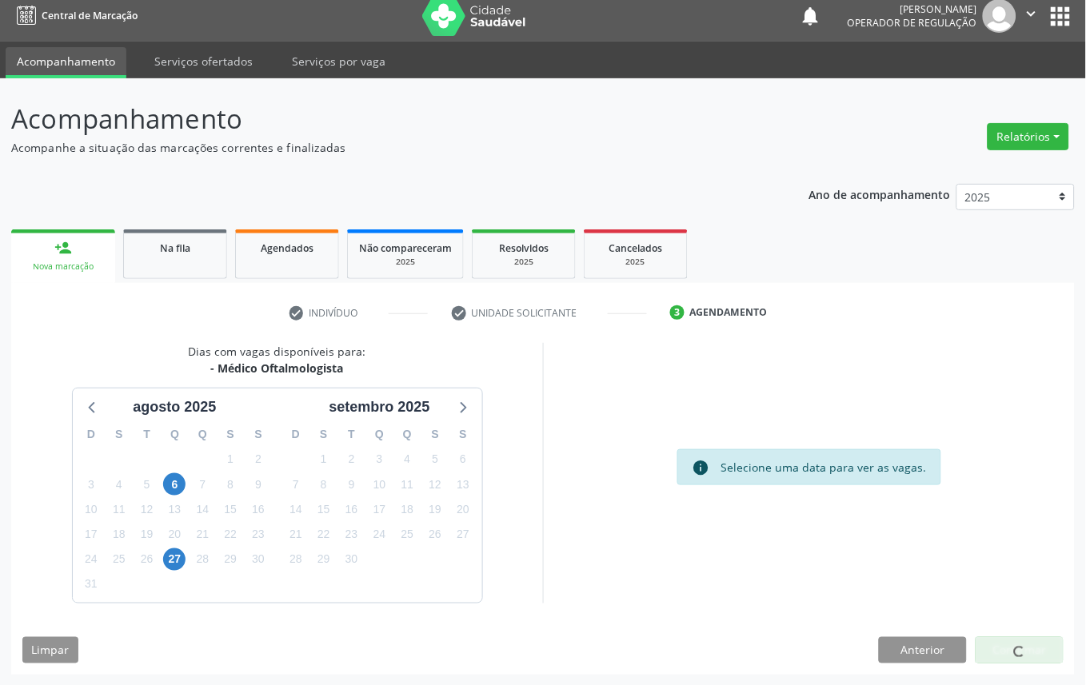
scroll to position [0, 0]
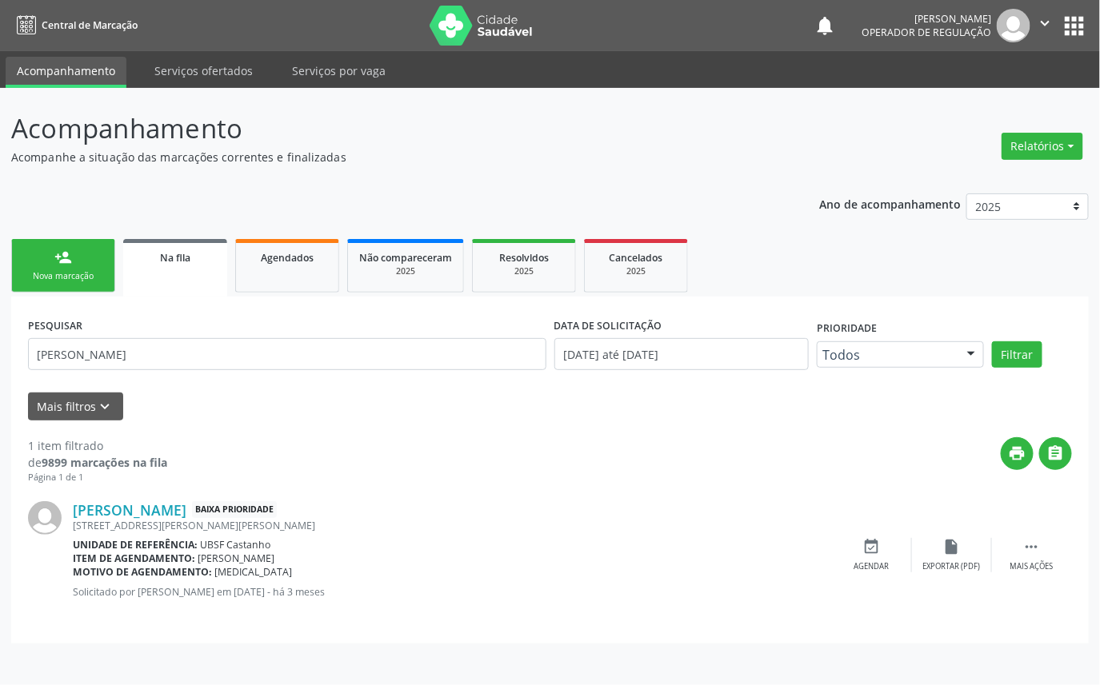
click at [102, 267] on link "person_add Nova marcação" at bounding box center [63, 266] width 104 height 54
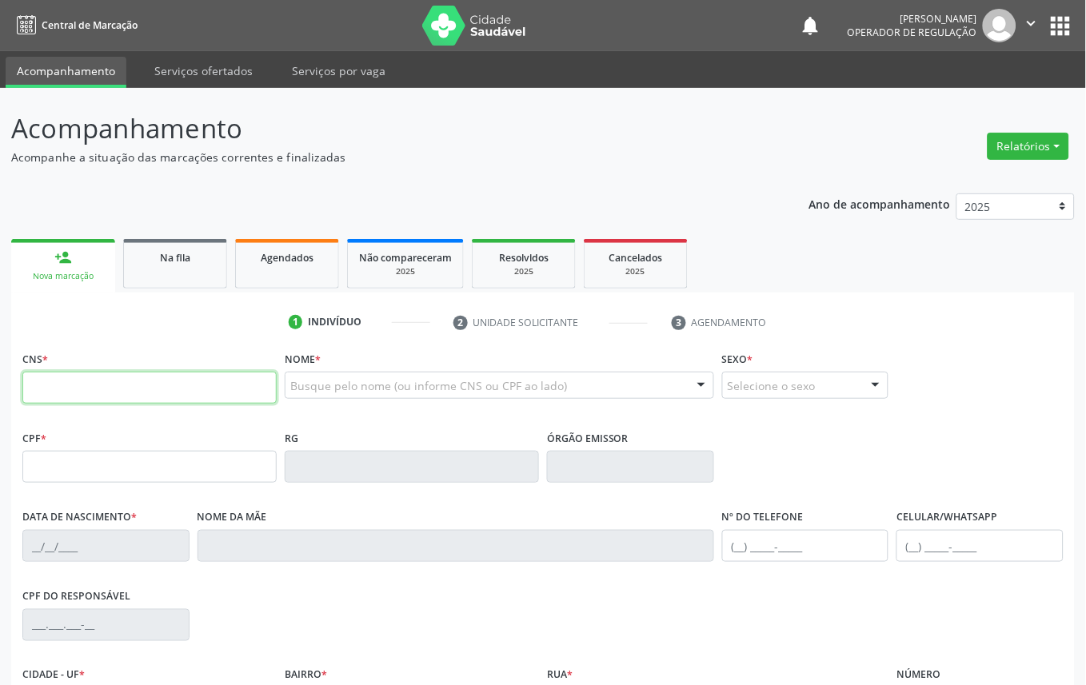
click at [158, 393] on input "text" at bounding box center [149, 388] width 254 height 32
type input "708 5043 3175 7477"
type input "126.606.894-58"
type input "[DATE]"
type input "Eronice da [PERSON_NAME]"
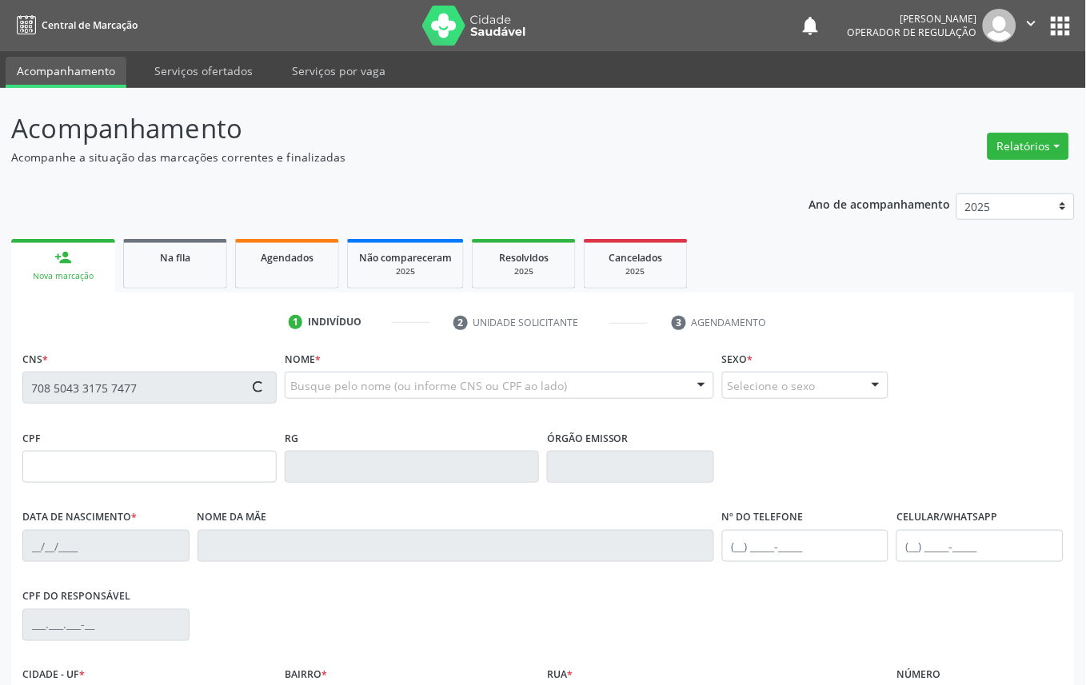
type input "[PHONE_NUMBER]"
type input "604.079.134-91"
type input "437"
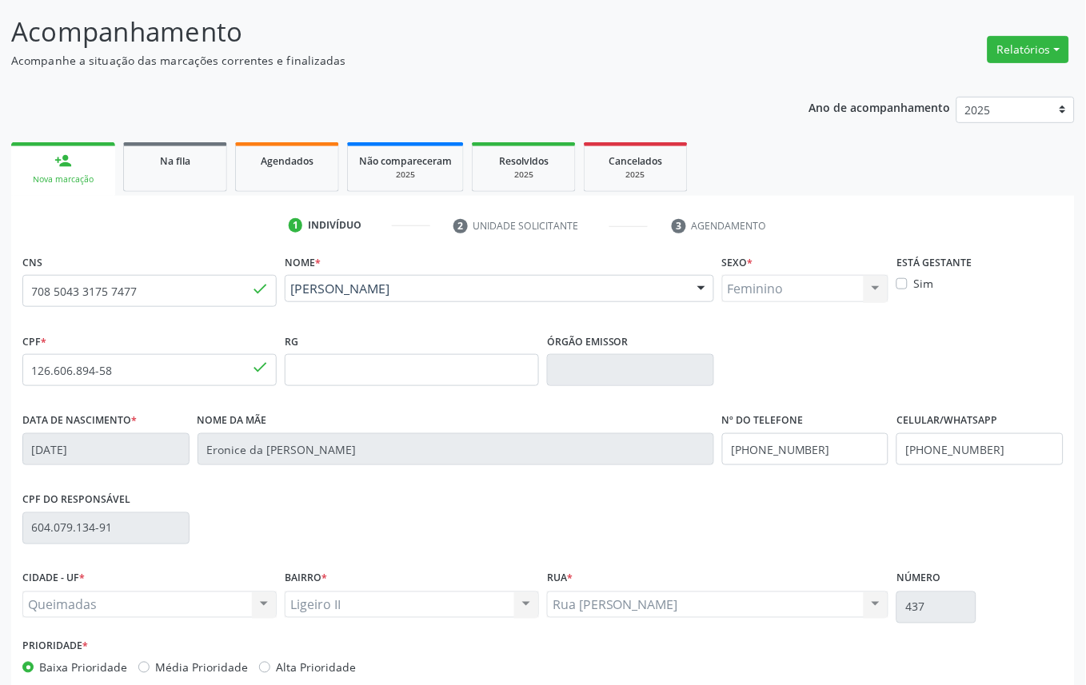
scroll to position [180, 0]
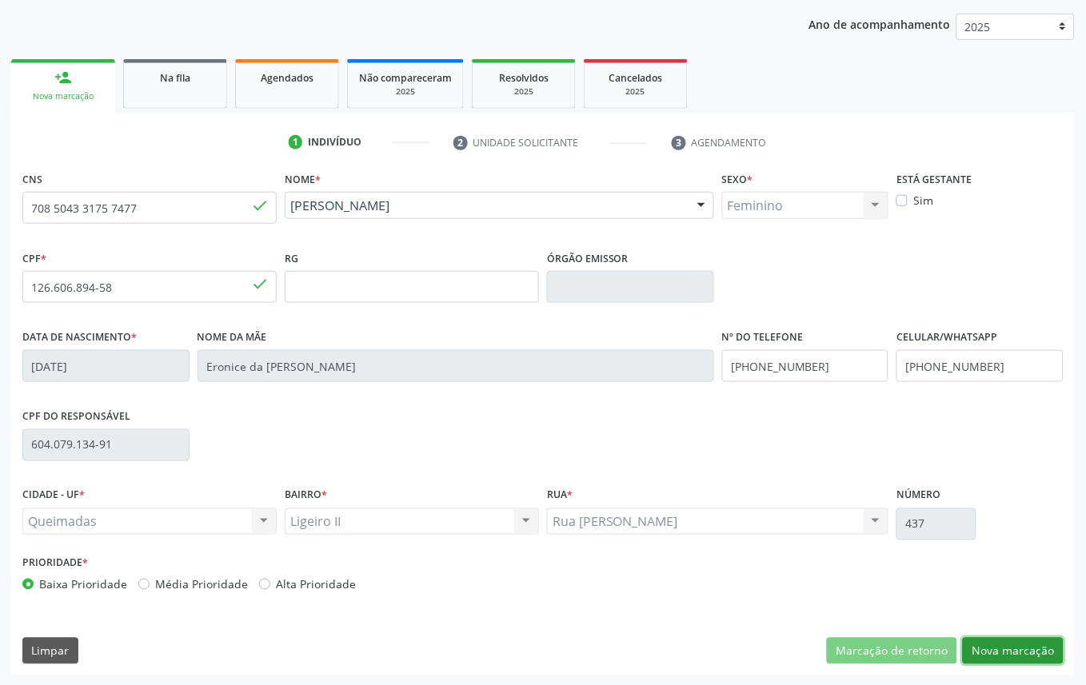
click at [1061, 657] on button "Nova marcação" at bounding box center [1013, 651] width 101 height 27
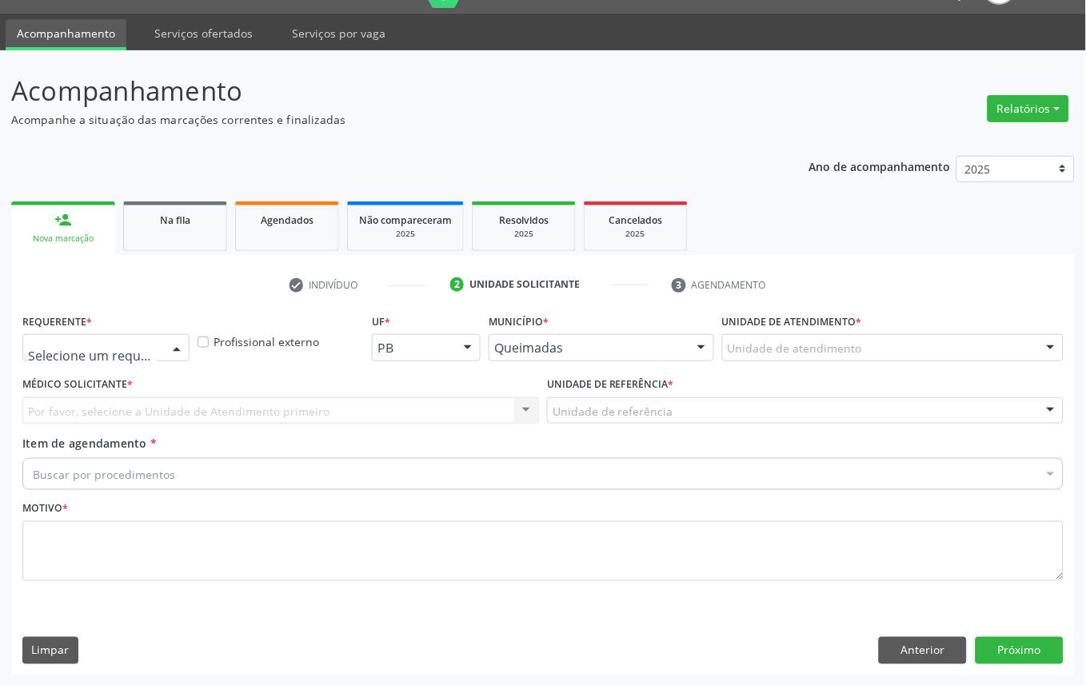
drag, startPoint x: 123, startPoint y: 358, endPoint x: 120, endPoint y: 382, distance: 25.0
click at [123, 362] on div "Médico(a) Enfermeiro(a) Paciente Nenhum resultado encontrado para: " " Não há n…" at bounding box center [105, 347] width 167 height 27
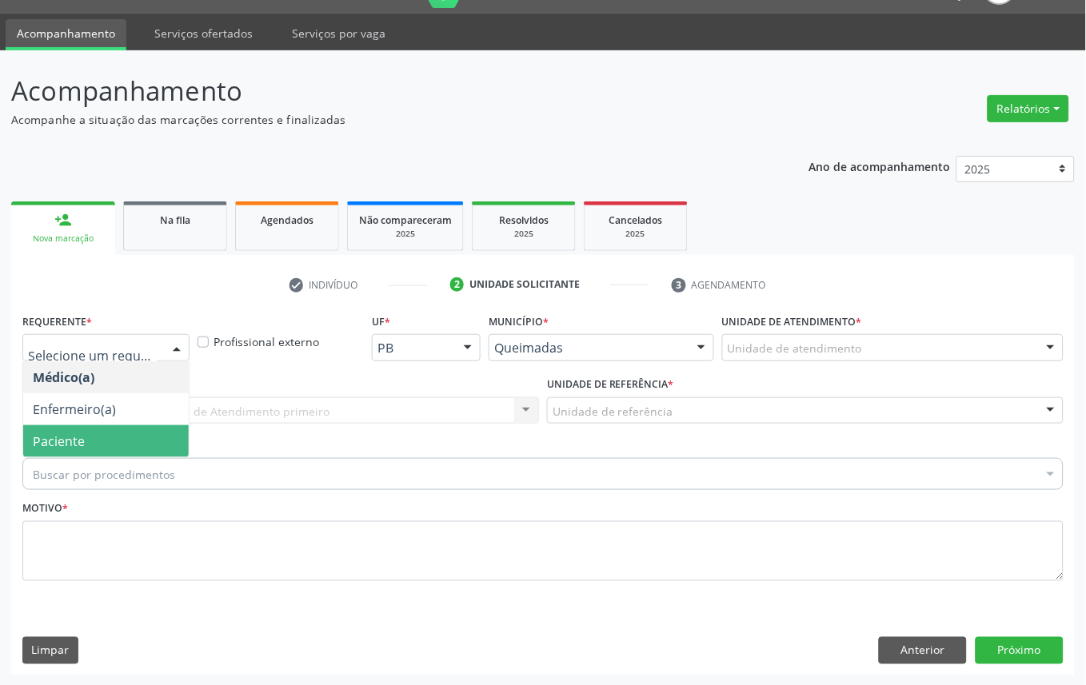
click at [110, 444] on span "Paciente" at bounding box center [106, 441] width 166 height 32
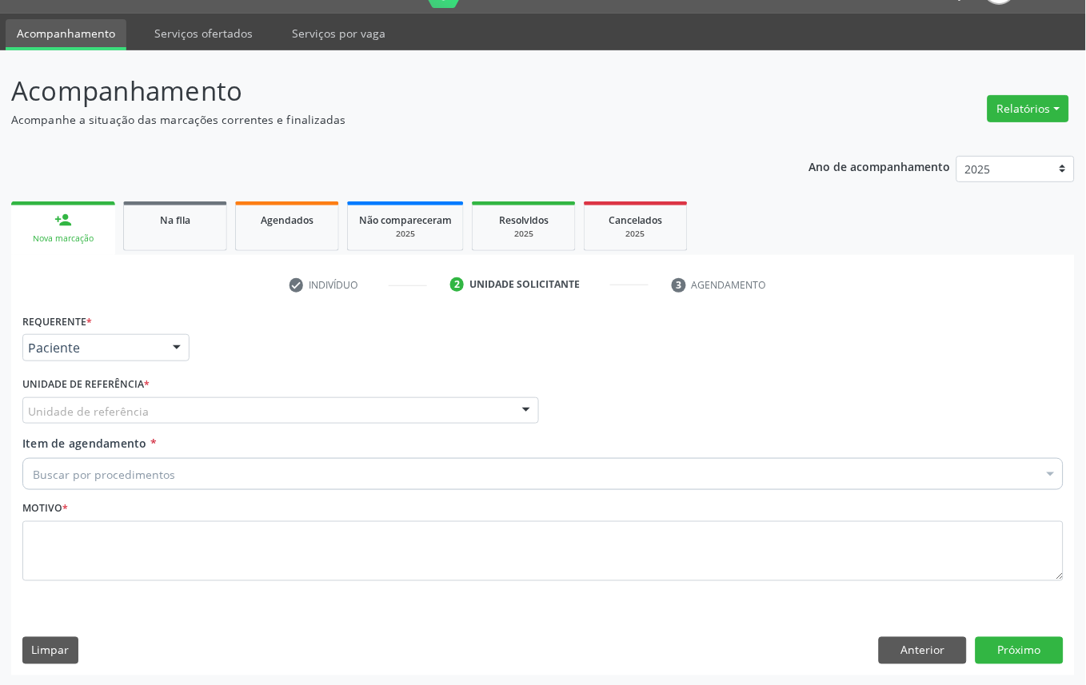
click at [166, 413] on div "Unidade de referência" at bounding box center [280, 411] width 517 height 27
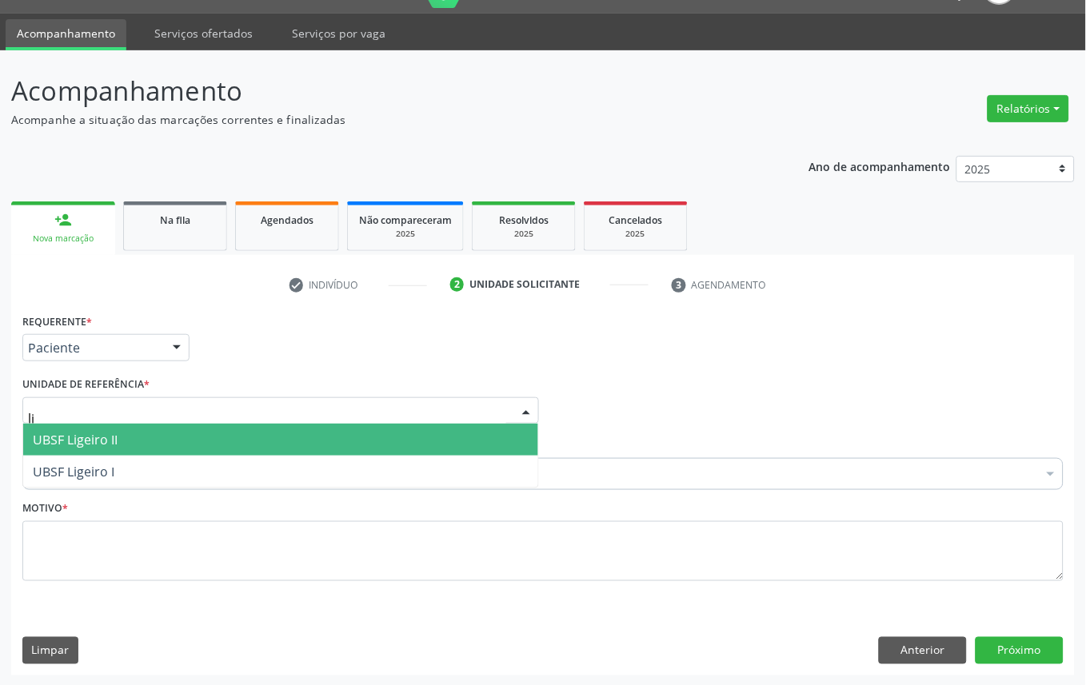
type input "lig"
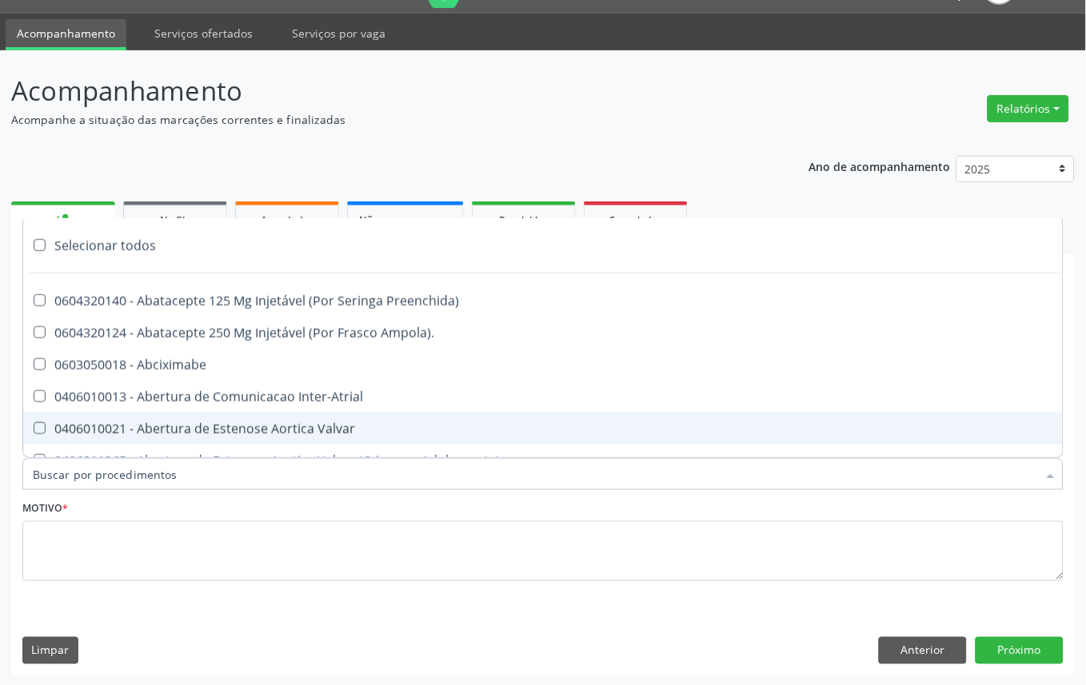
paste input "OFTALMOLOGISTA"
type input "OFTALMOLOGISTA"
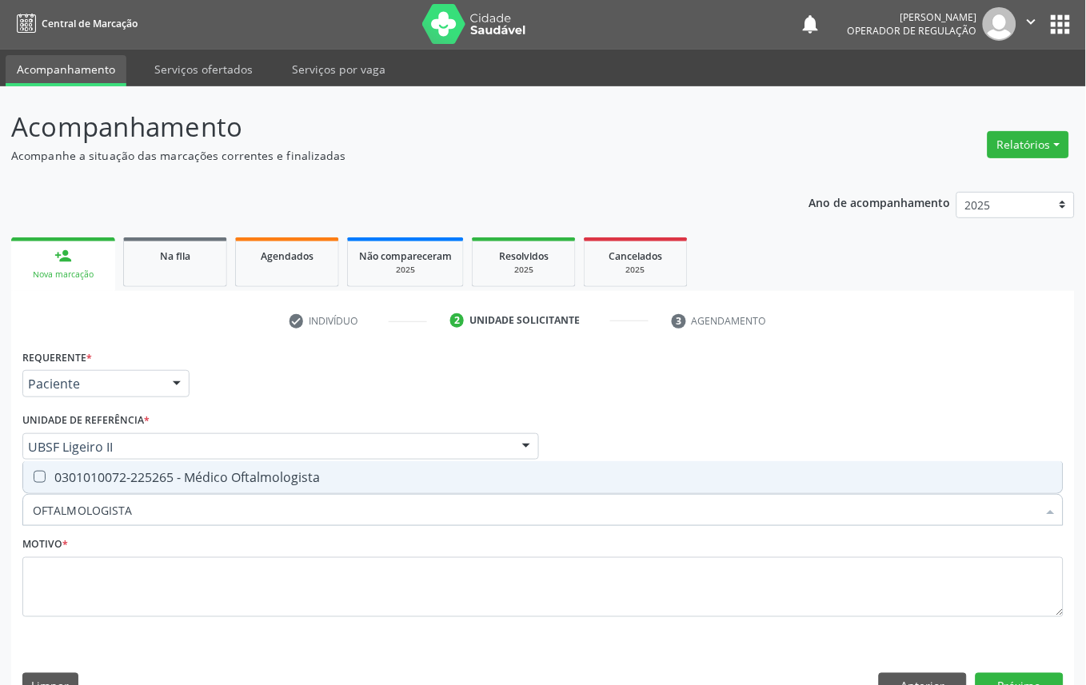
scroll to position [0, 0]
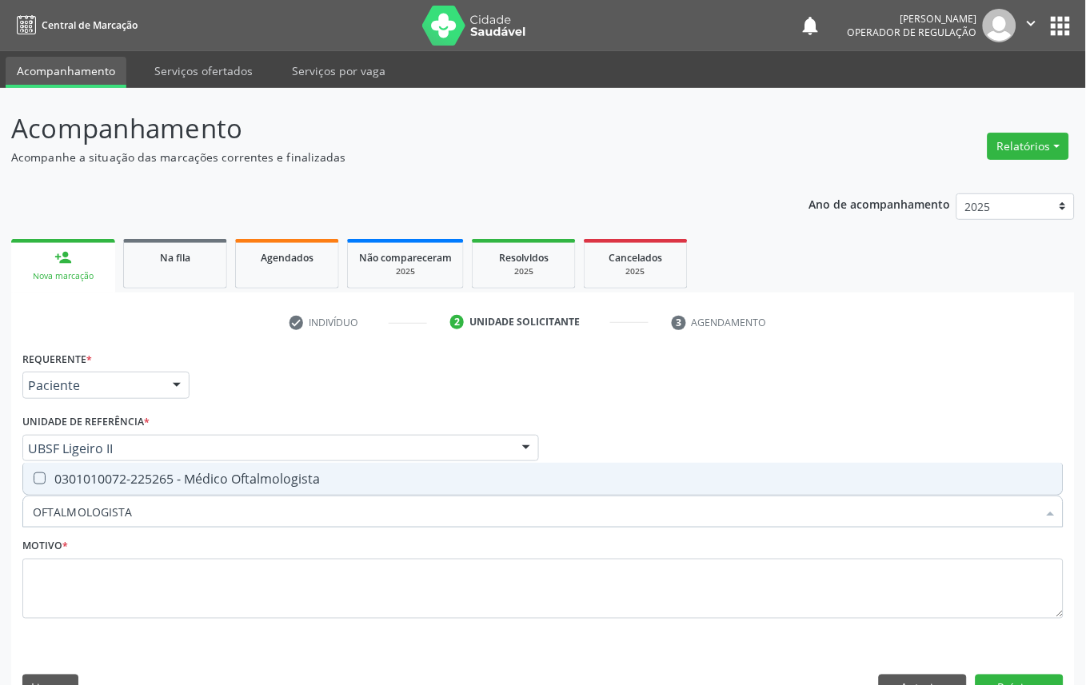
drag, startPoint x: 156, startPoint y: 485, endPoint x: 148, endPoint y: 478, distance: 10.8
click at [157, 484] on span "0301010072-225265 - Médico Oftalmologista" at bounding box center [543, 479] width 1040 height 32
checkbox Oftalmologista "true"
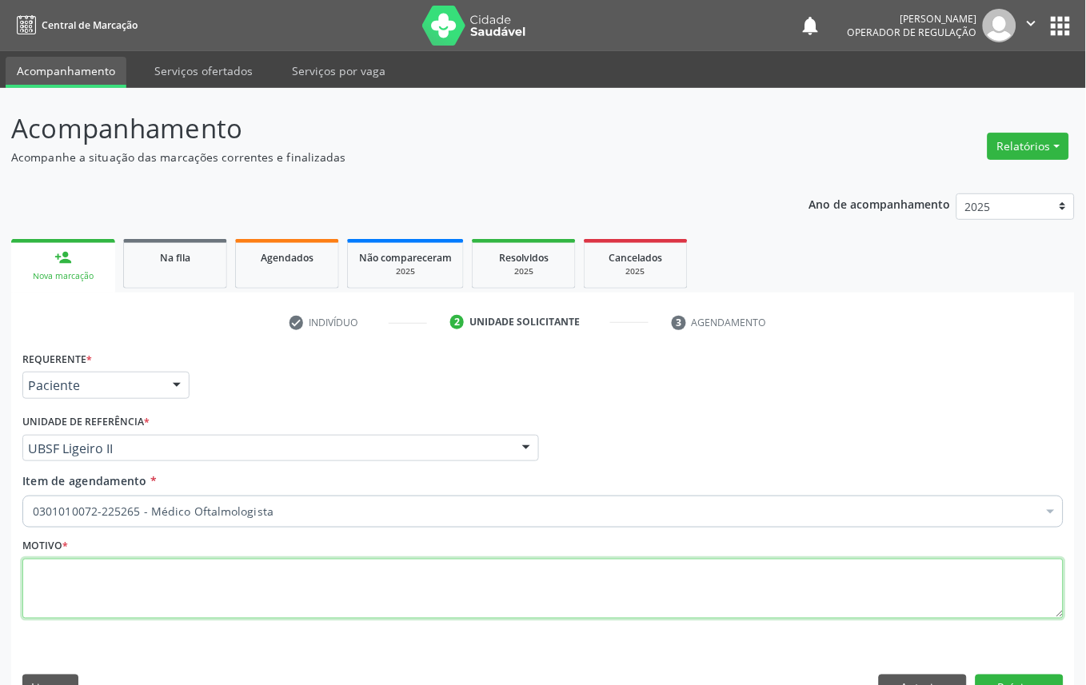
click at [266, 614] on textarea at bounding box center [542, 589] width 1041 height 61
paste textarea "CONSULTA 06/2025"
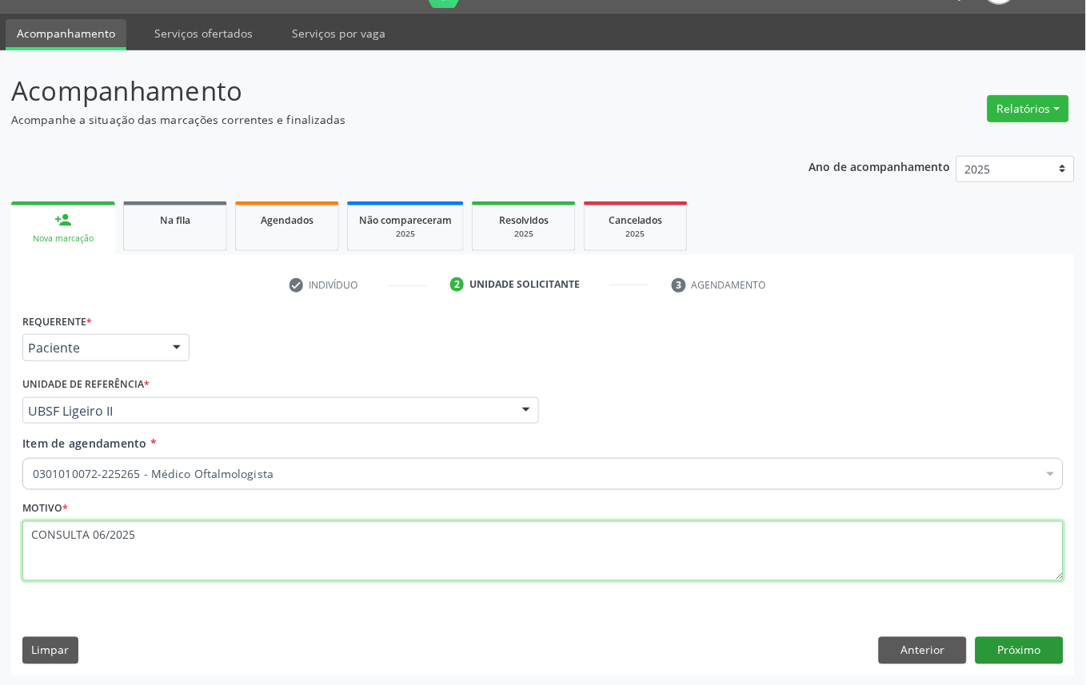
type textarea "CONSULTA 06/2025"
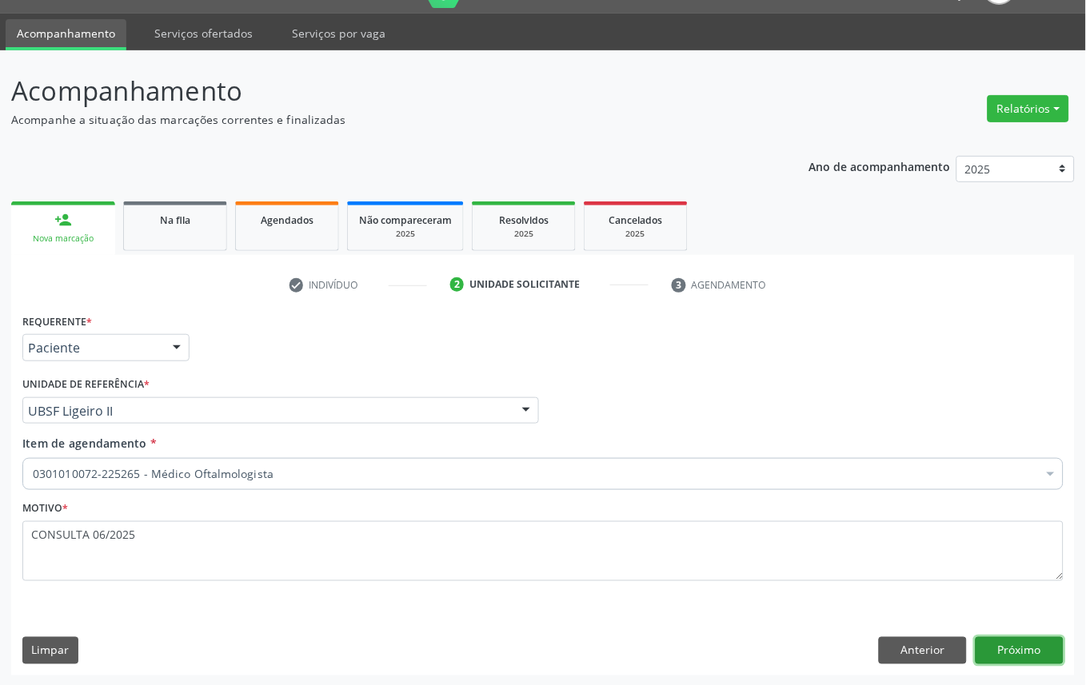
click at [1045, 645] on button "Próximo" at bounding box center [1020, 650] width 88 height 27
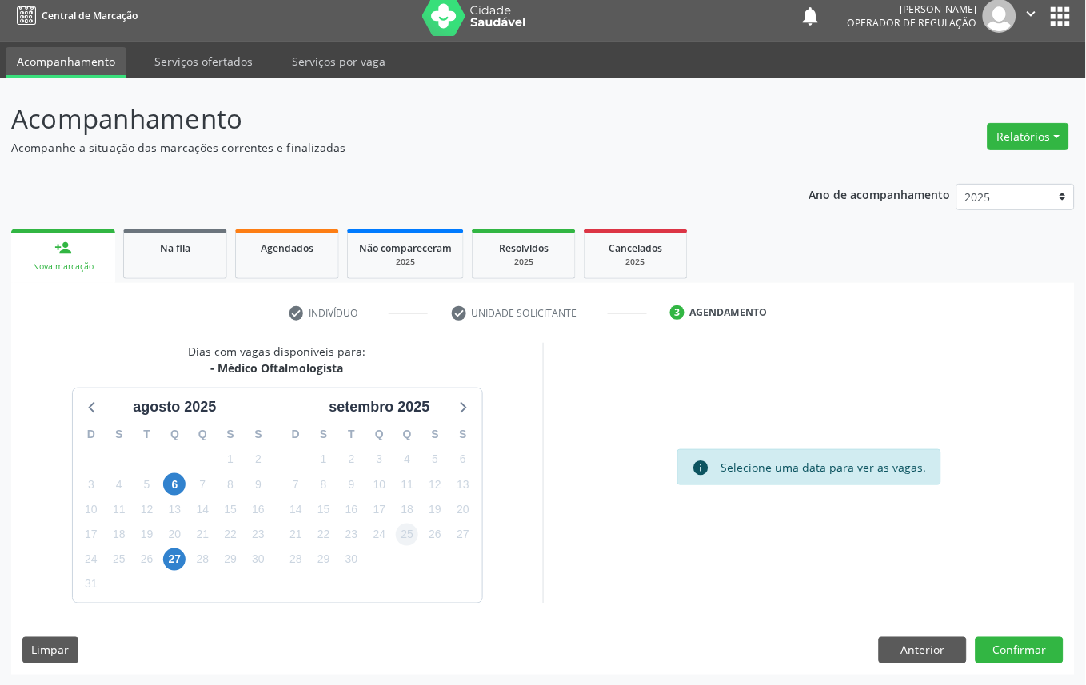
click at [416, 525] on div "25" at bounding box center [407, 534] width 22 height 25
drag, startPoint x: 413, startPoint y: 531, endPoint x: 973, endPoint y: 661, distance: 573.9
click at [414, 532] on span "25" at bounding box center [407, 535] width 22 height 22
click at [1035, 645] on button "Confirmar" at bounding box center [1020, 650] width 88 height 27
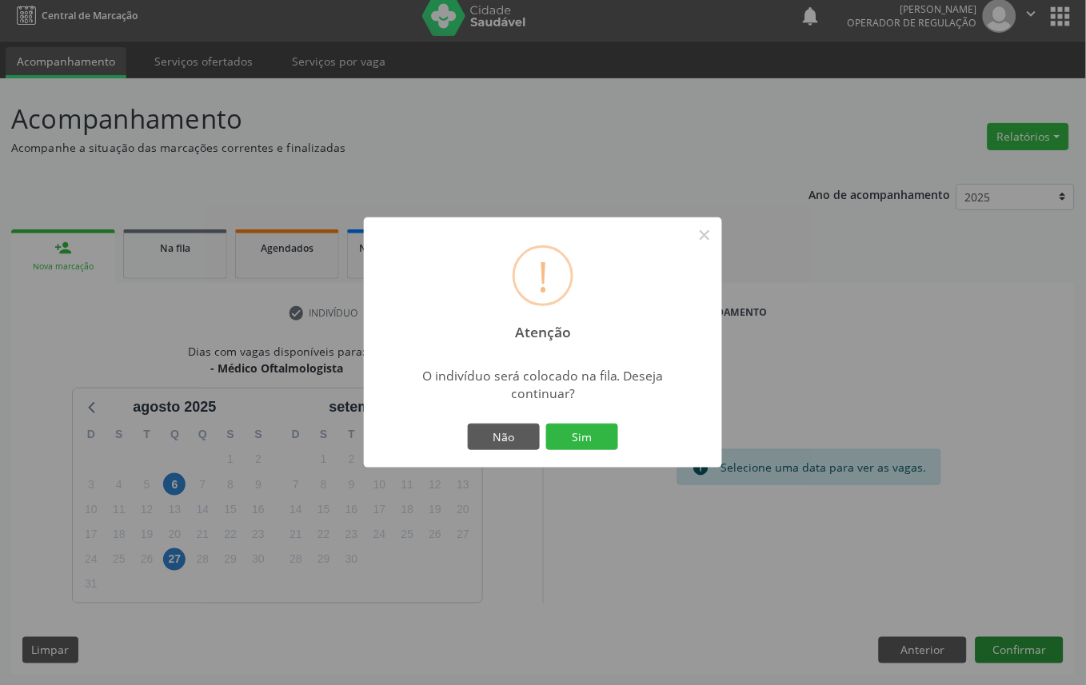
click at [546, 424] on button "Sim" at bounding box center [582, 437] width 72 height 27
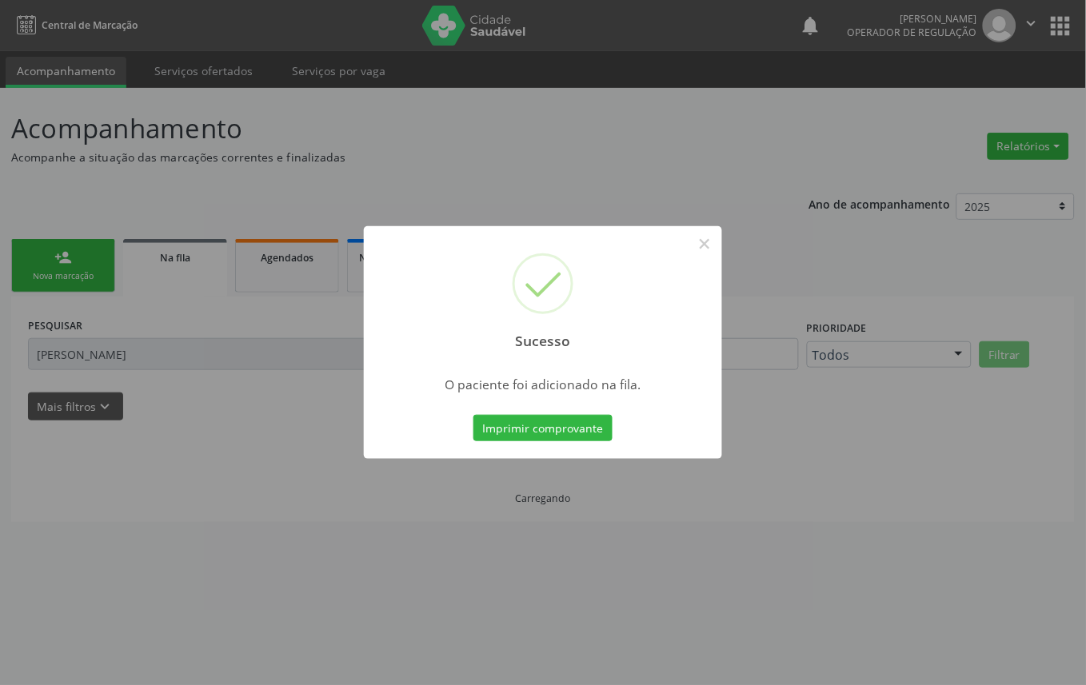
scroll to position [0, 0]
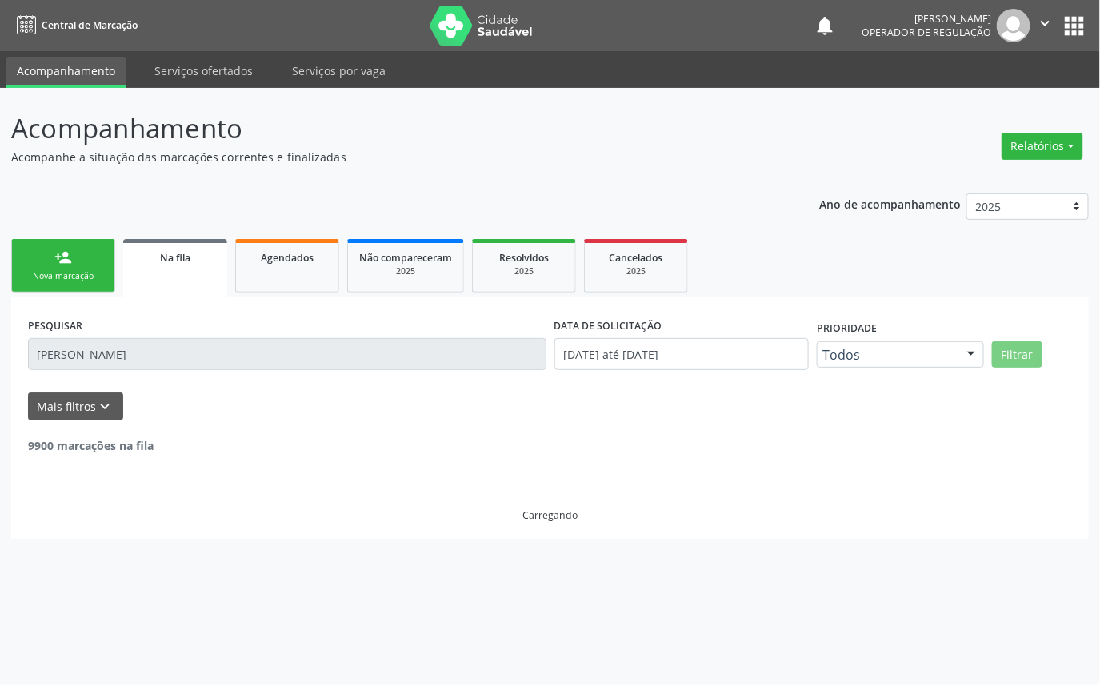
click at [34, 274] on div "Nova marcação" at bounding box center [63, 276] width 80 height 12
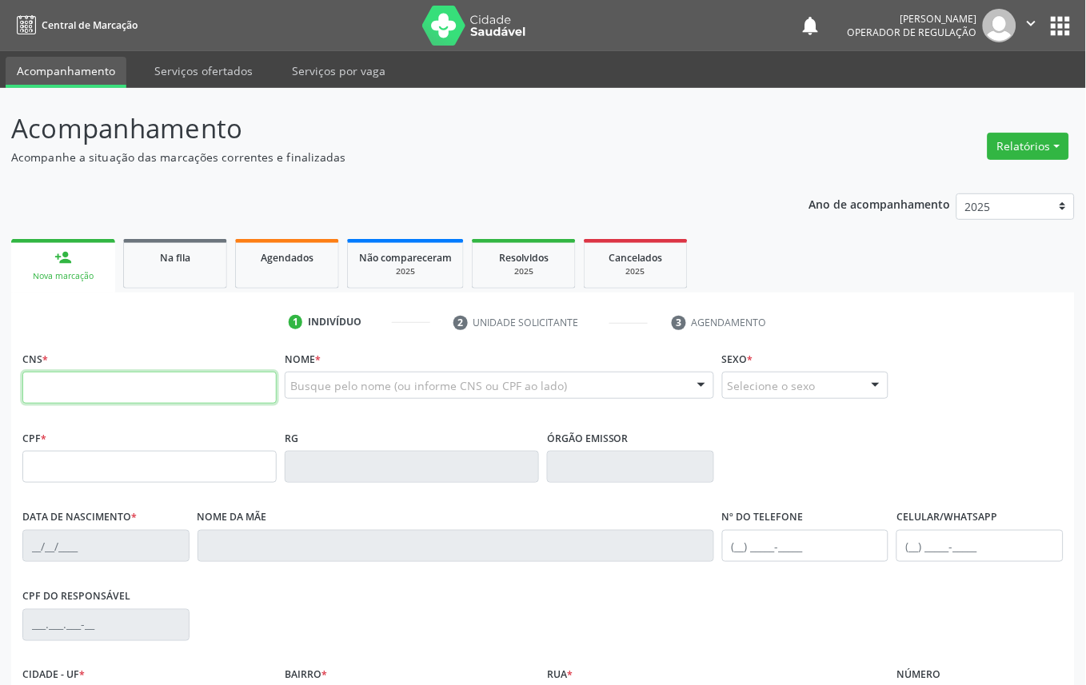
click at [106, 393] on input "text" at bounding box center [149, 388] width 254 height 32
type input "708 2041 7019 6447"
type input "117.685.184-59"
type input "[DATE]"
type input "[PERSON_NAME]"
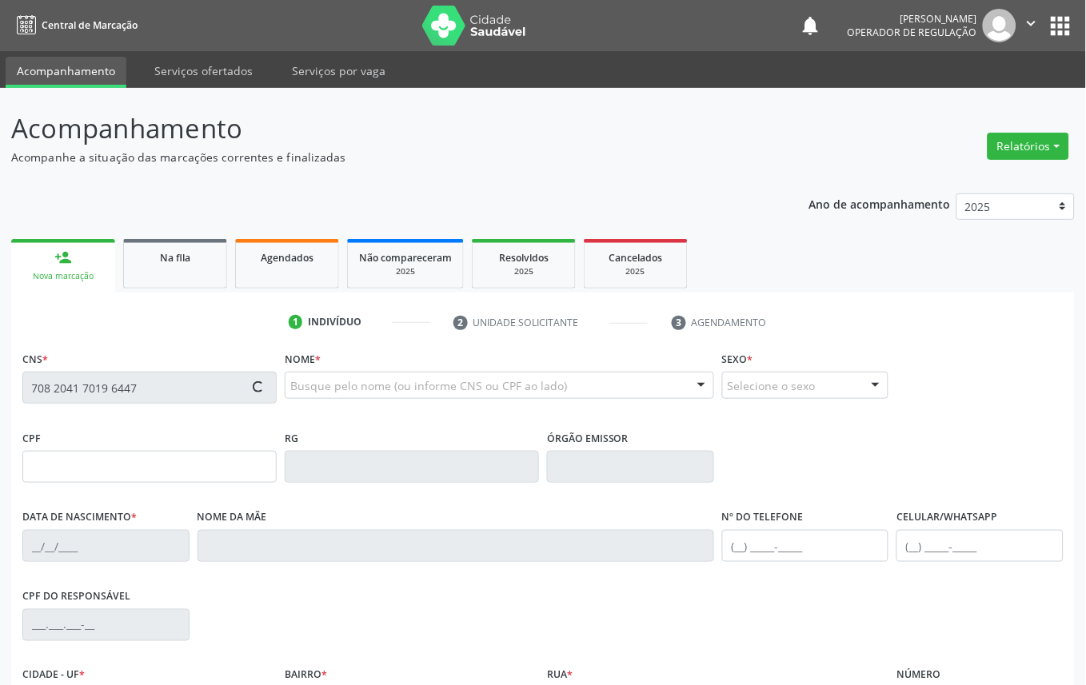
type input "[PHONE_NUMBER]"
type input "64"
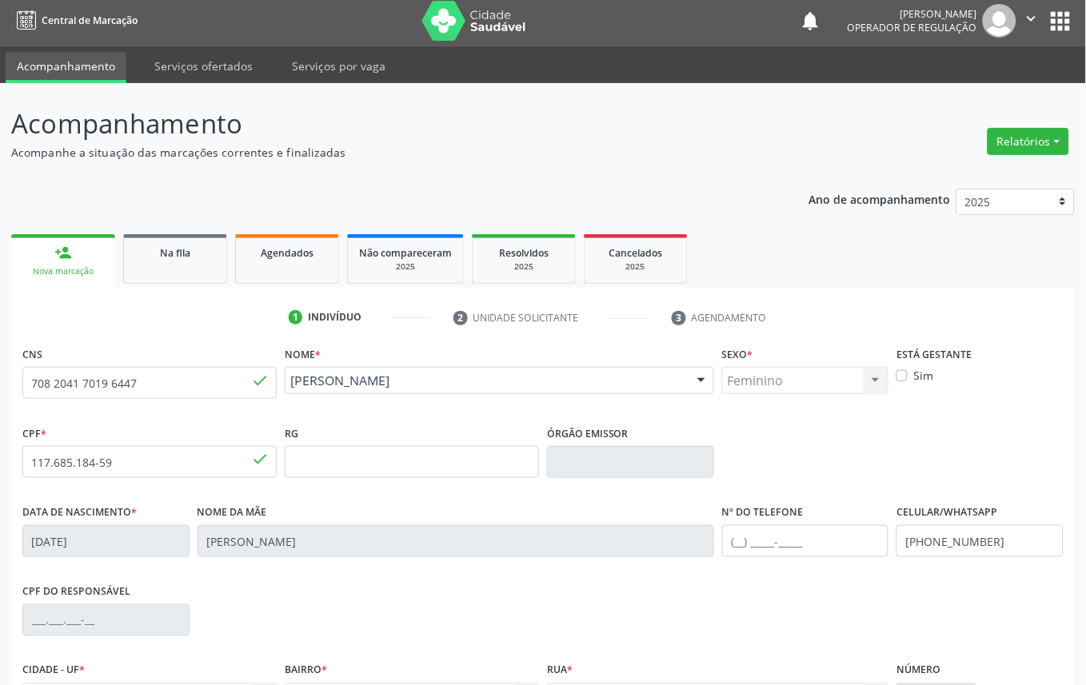
scroll to position [180, 0]
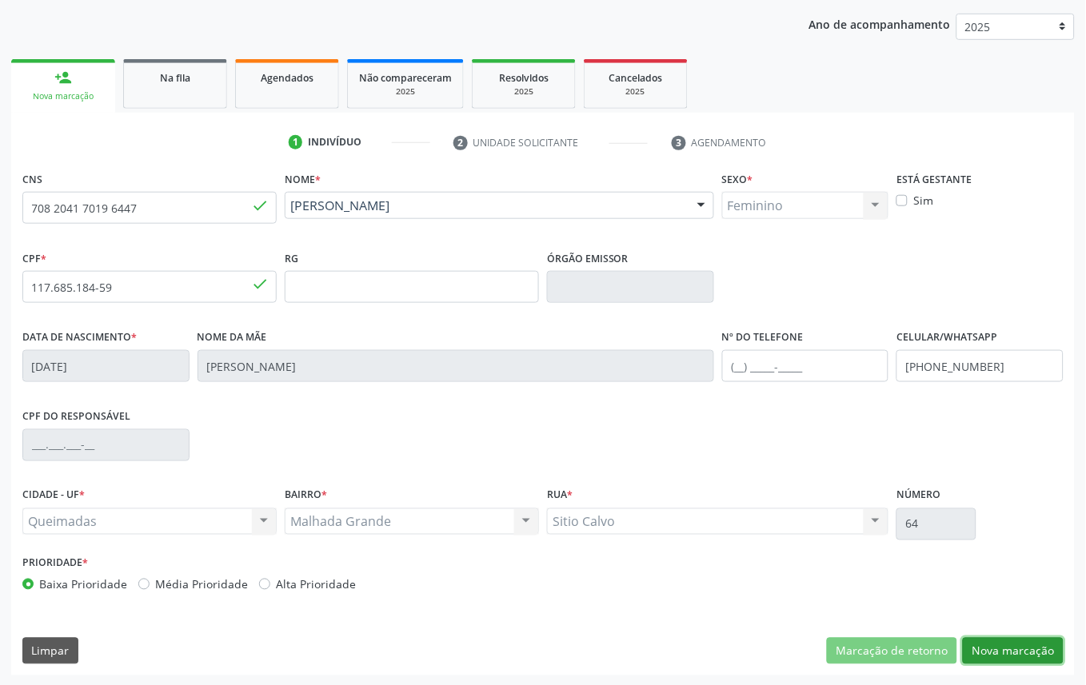
click at [1045, 645] on button "Nova marcação" at bounding box center [1013, 651] width 101 height 27
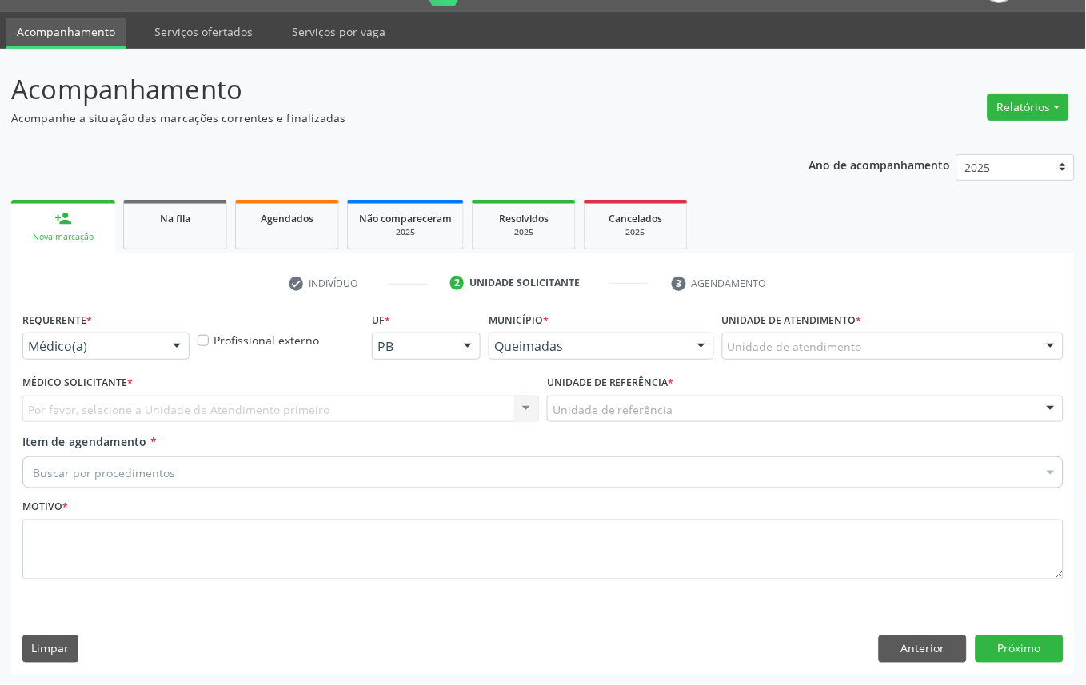
scroll to position [38, 0]
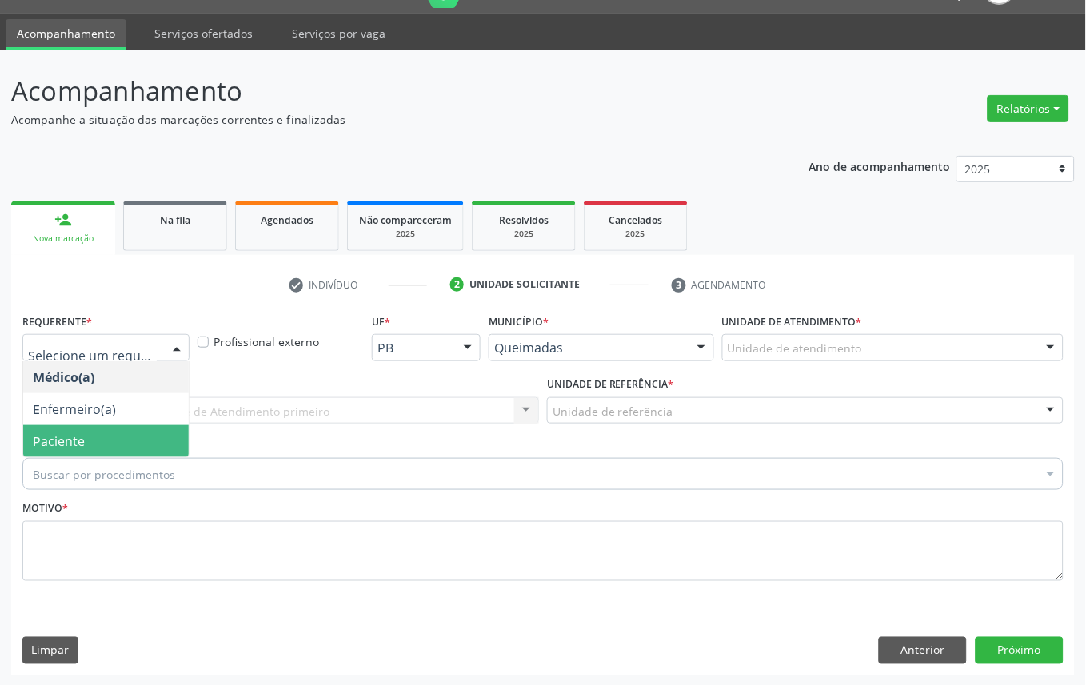
click at [94, 428] on span "Paciente" at bounding box center [106, 441] width 166 height 32
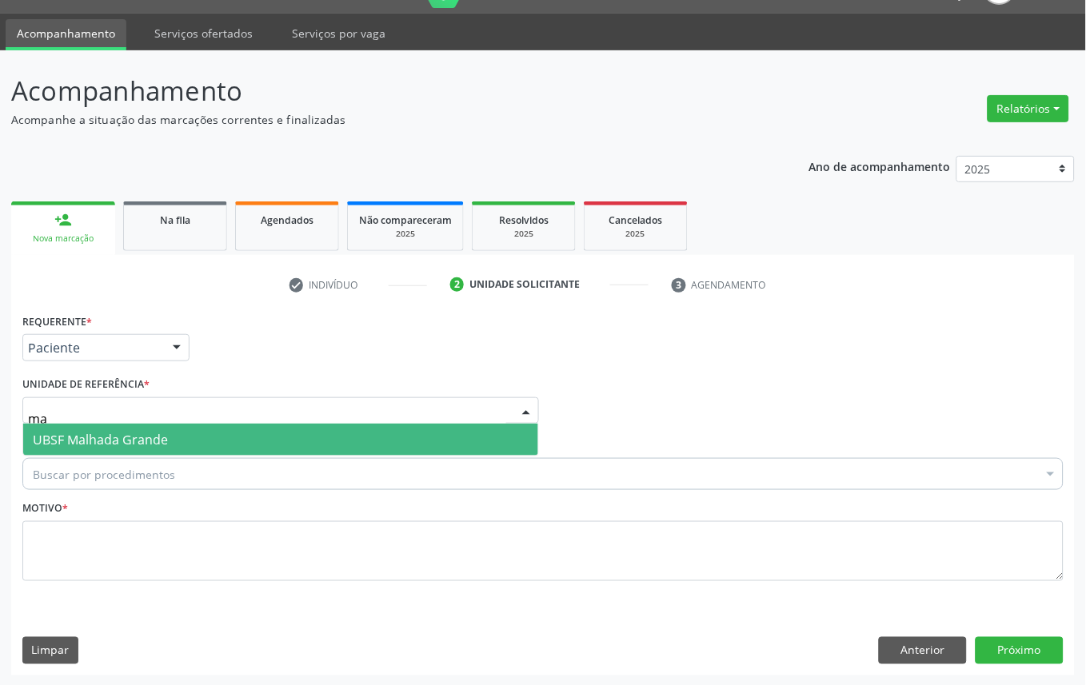
type input "ma"
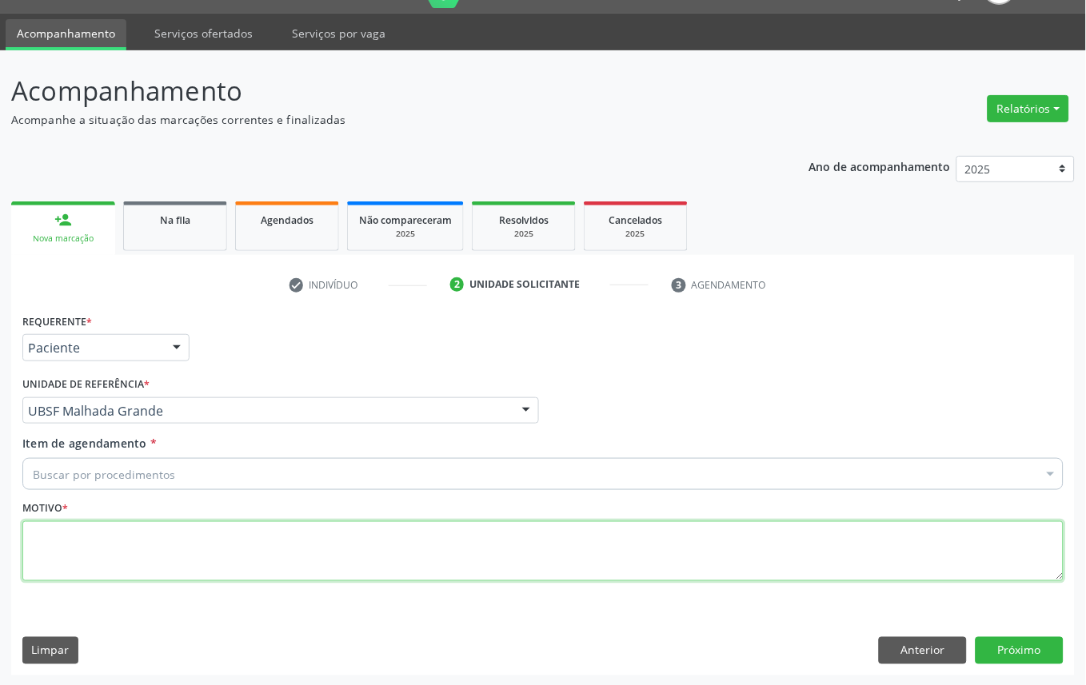
paste textarea "CONSULTA 06/2025"
type textarea "CONSULTA 06/2025"
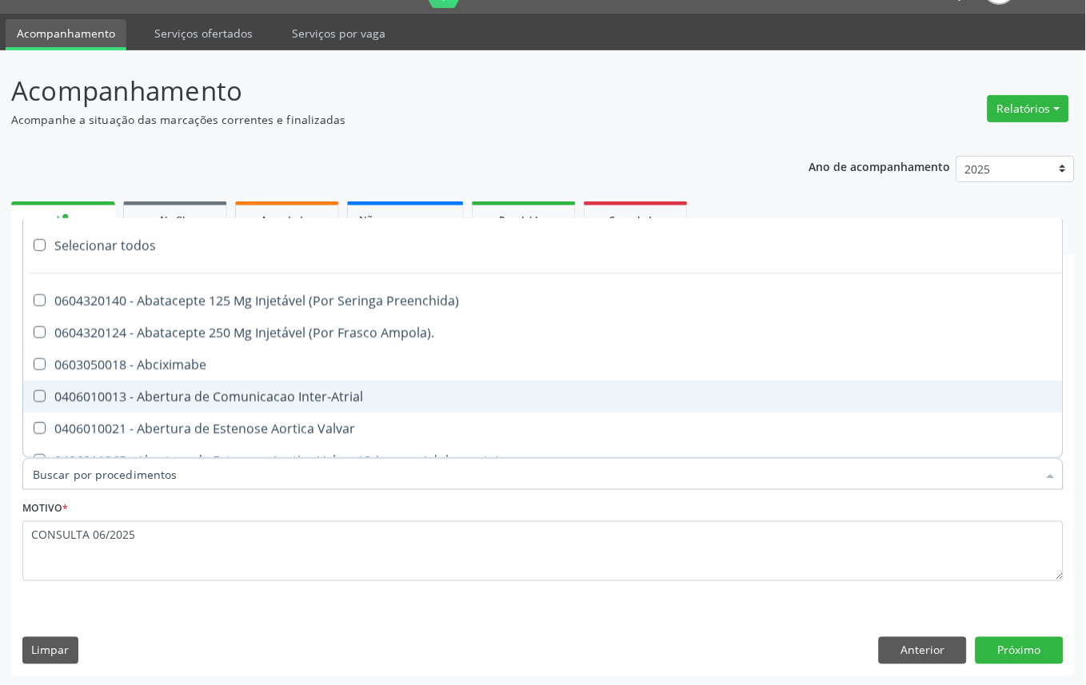
paste input "OFTALMOLOGISTA"
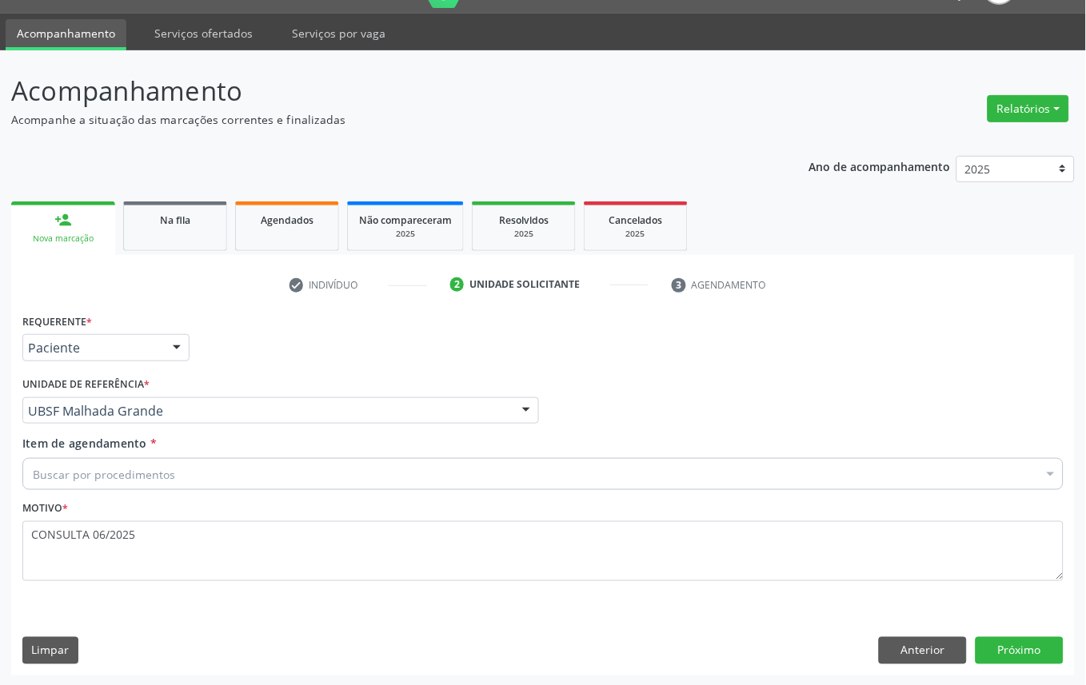
drag, startPoint x: 628, startPoint y: 404, endPoint x: 540, endPoint y: 457, distance: 103.0
click at [625, 405] on div "Médico Solicitante Por favor, selecione a Unidade de Atendimento primeiro Nenhu…" at bounding box center [542, 404] width 1049 height 62
click at [536, 473] on div "Buscar por procedimentos" at bounding box center [542, 474] width 1041 height 32
paste input "OFTALMOLOGISTA"
type input "OFTALMOLOGISTA"
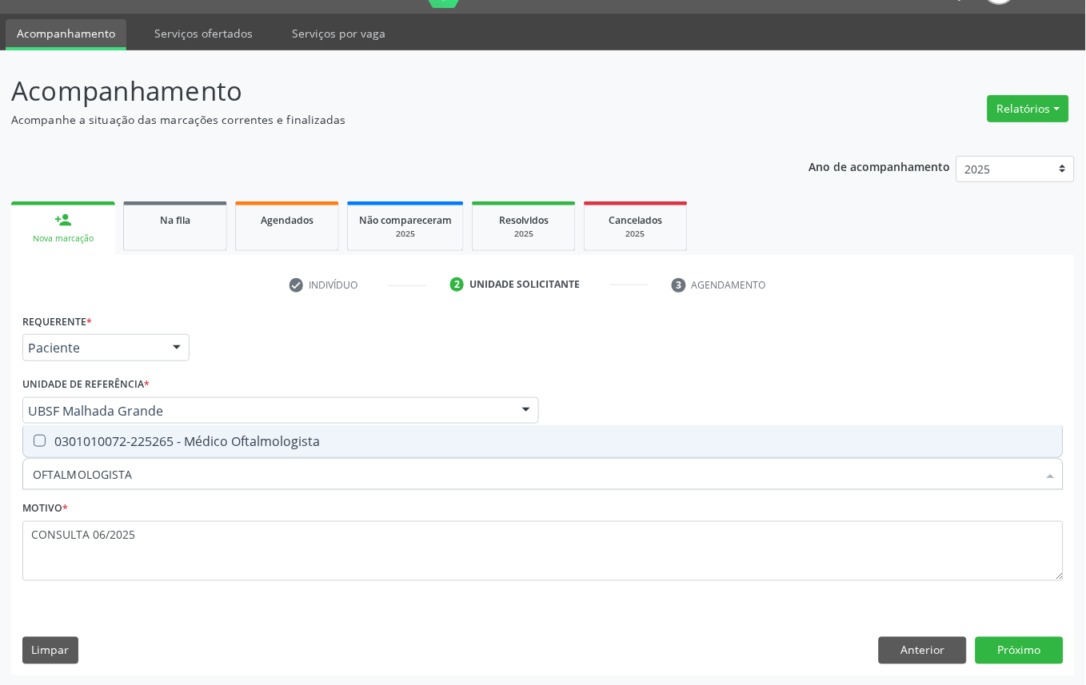
click at [537, 437] on div "0301010072-225265 - Médico Oftalmologista" at bounding box center [543, 441] width 1021 height 13
checkbox Oftalmologista "true"
click at [1033, 651] on button "Próximo" at bounding box center [1020, 650] width 88 height 27
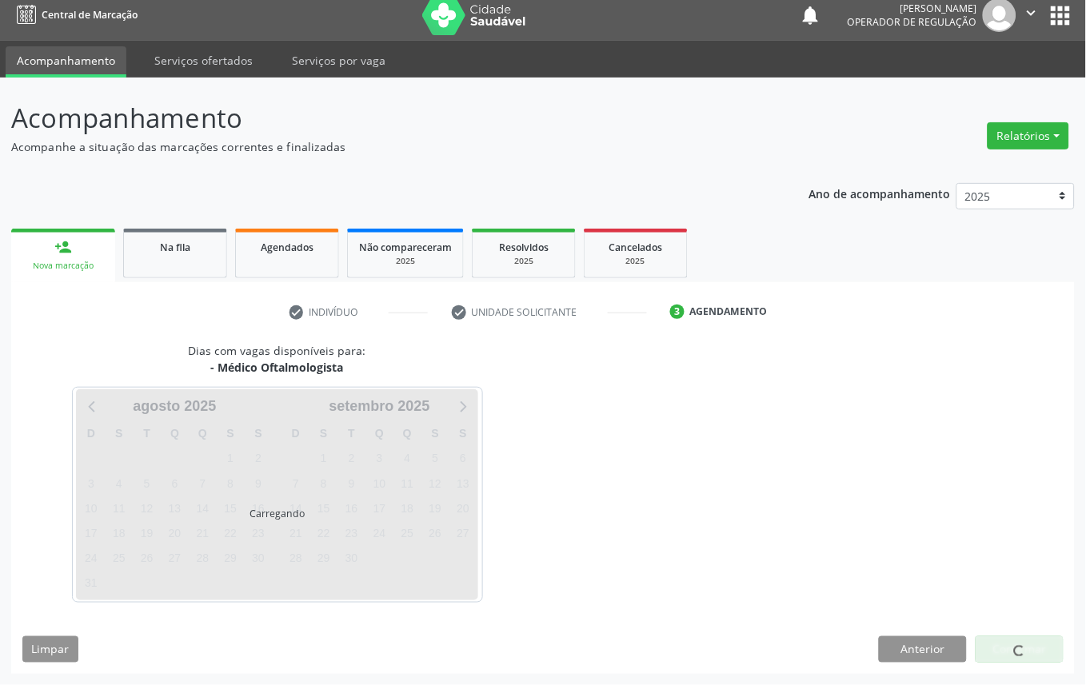
scroll to position [10, 0]
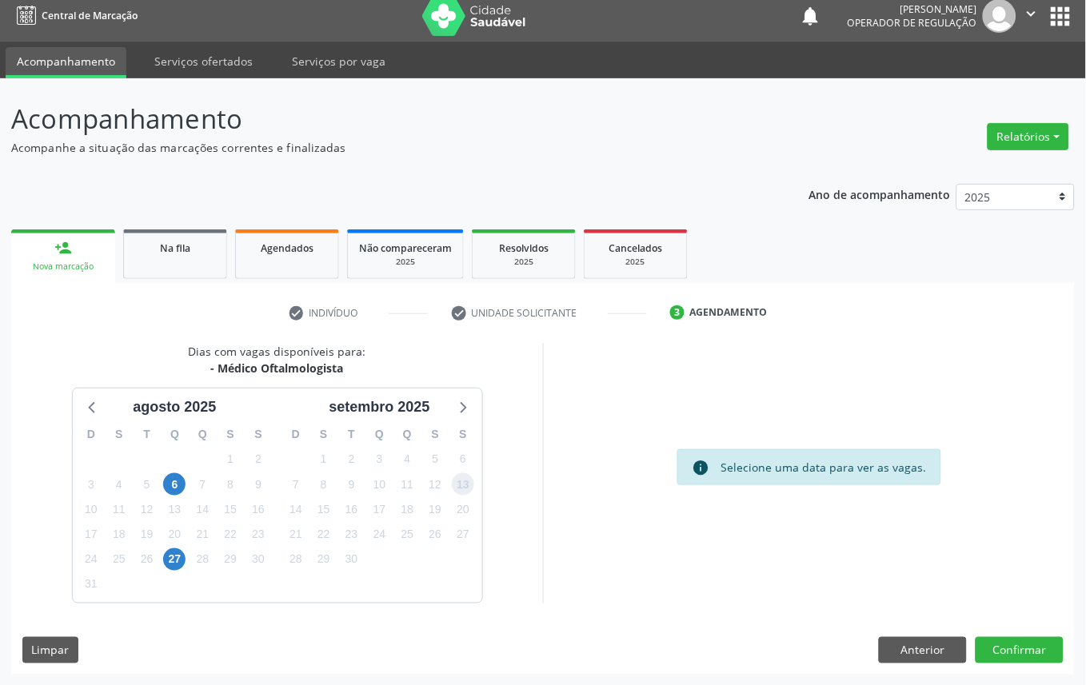
drag, startPoint x: 458, startPoint y: 485, endPoint x: 821, endPoint y: 605, distance: 381.7
click at [460, 492] on span "13" at bounding box center [463, 484] width 22 height 22
click at [1035, 646] on button "Confirmar" at bounding box center [1020, 650] width 88 height 27
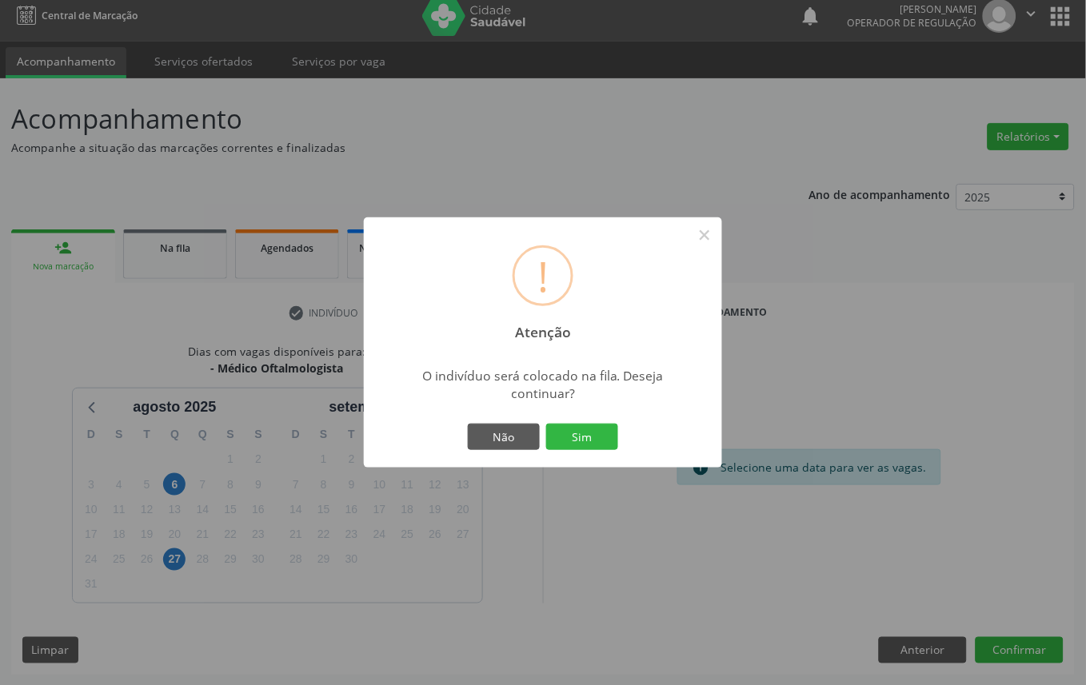
click at [546, 424] on button "Sim" at bounding box center [582, 437] width 72 height 27
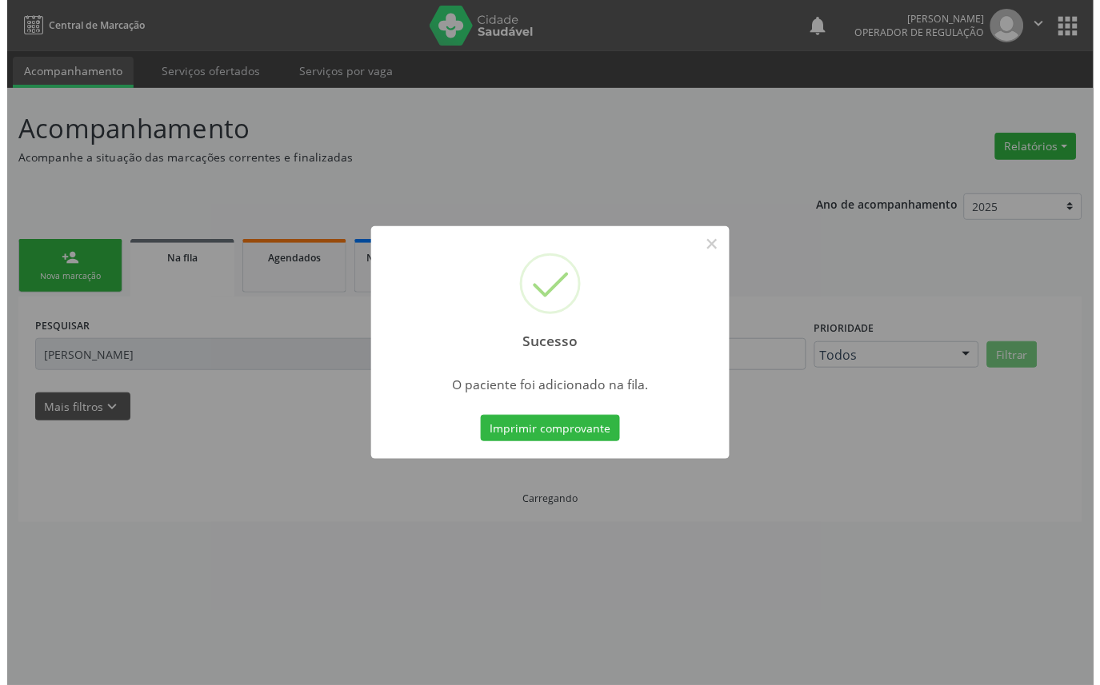
scroll to position [0, 0]
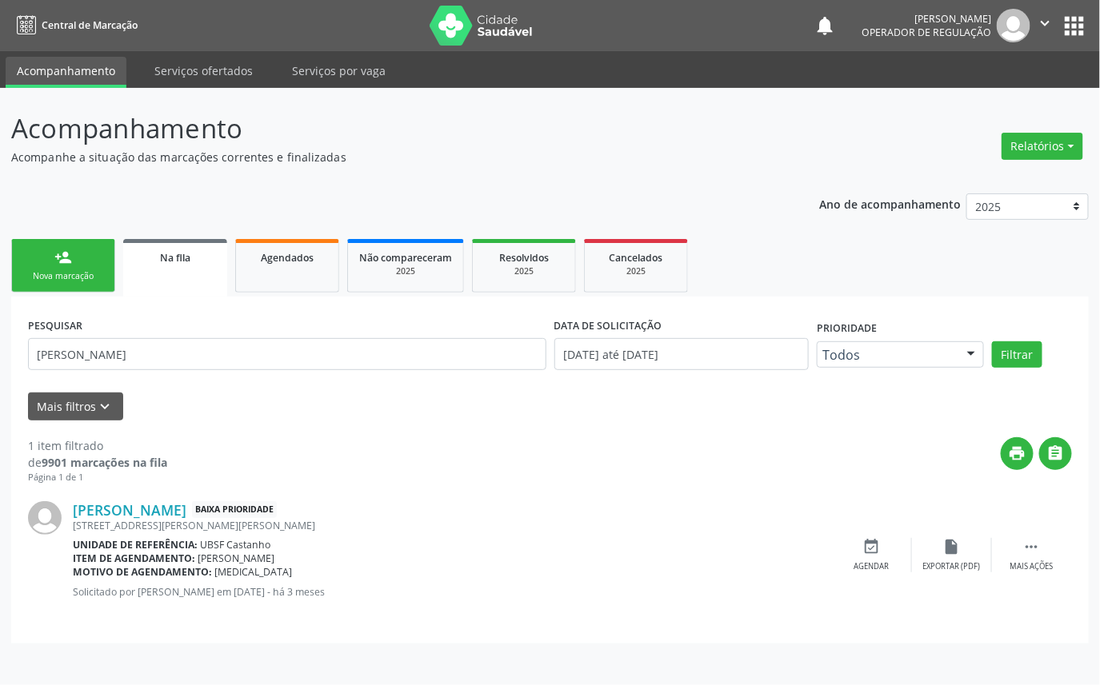
click at [40, 282] on link "person_add Nova marcação" at bounding box center [63, 266] width 104 height 54
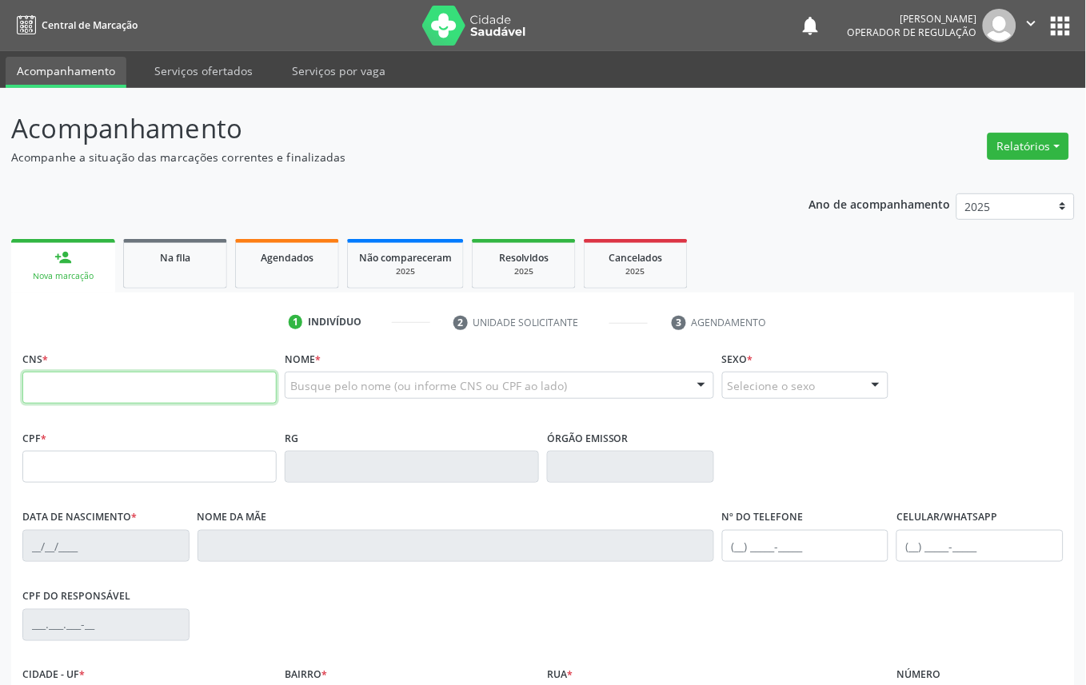
click at [102, 390] on input "text" at bounding box center [149, 388] width 254 height 32
type input "704"
click at [186, 246] on link "Na fila" at bounding box center [175, 264] width 104 height 50
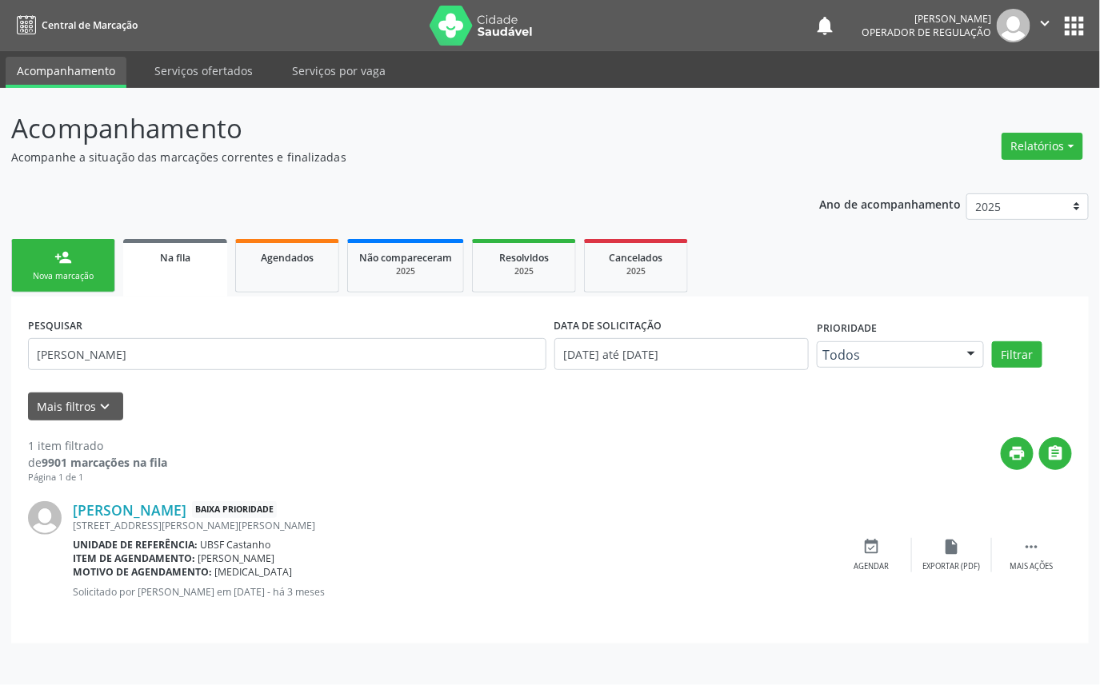
click at [242, 390] on form "PESQUISAR [PERSON_NAME] DATA DE SOLICITAÇÃO [DATE] até [DATE] Prioridade Todos …" at bounding box center [550, 367] width 1044 height 106
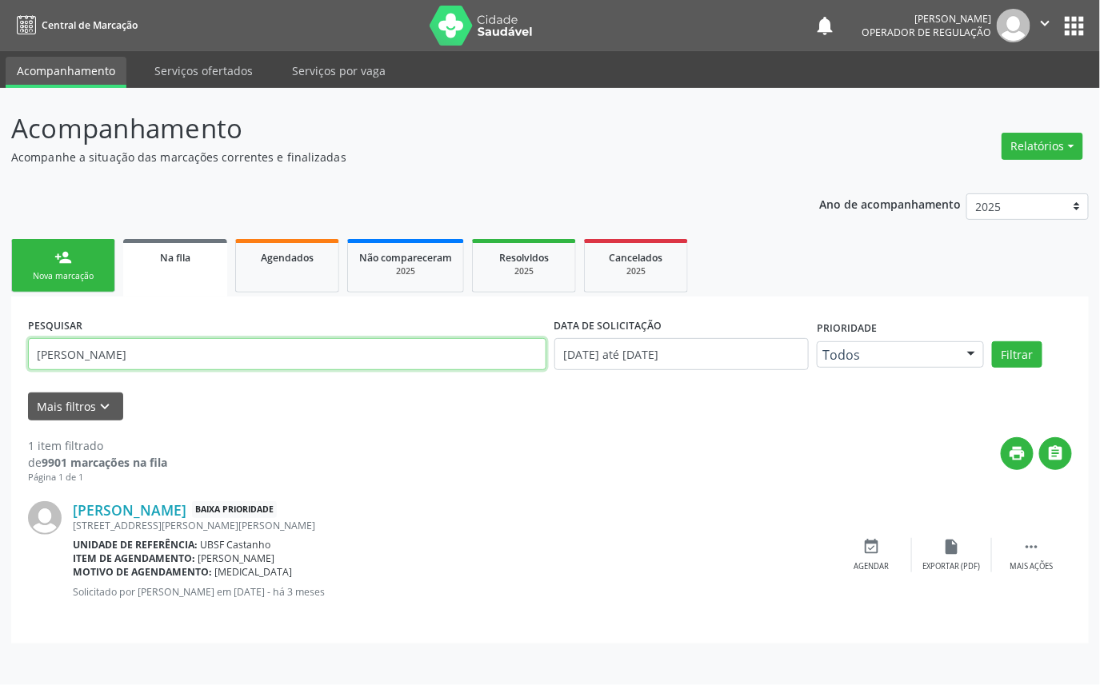
click at [243, 358] on input "[PERSON_NAME]" at bounding box center [287, 354] width 518 height 32
type input "[PERSON_NAME]"
click at [992, 342] on button "Filtrar" at bounding box center [1017, 355] width 50 height 27
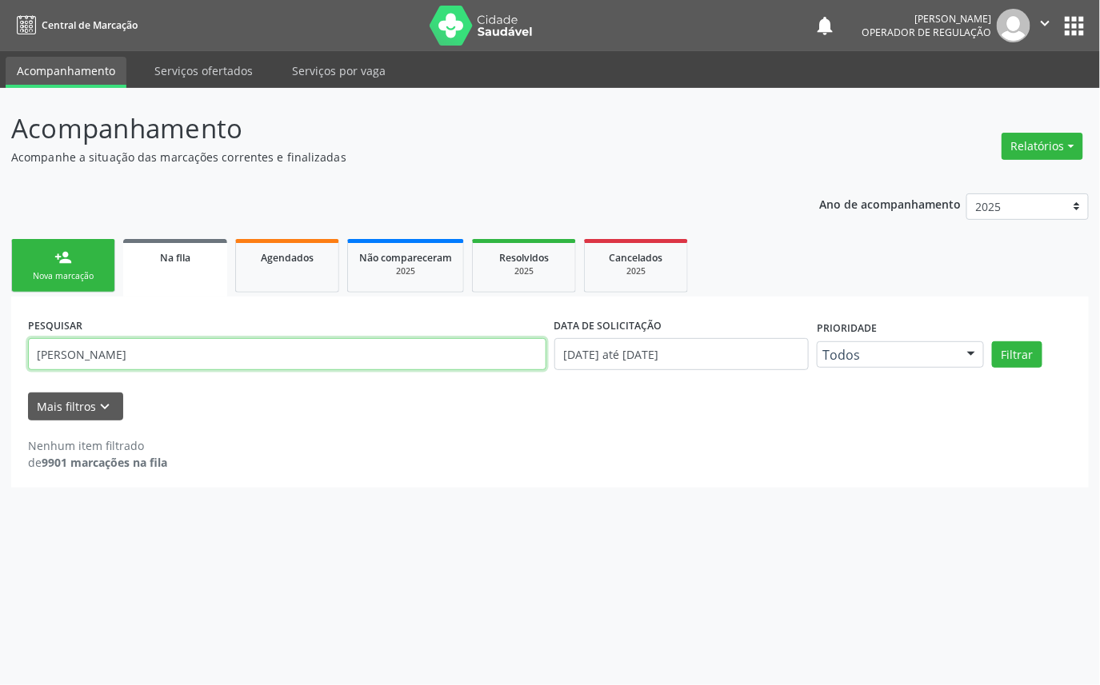
click at [113, 342] on input "[PERSON_NAME]" at bounding box center [287, 354] width 518 height 32
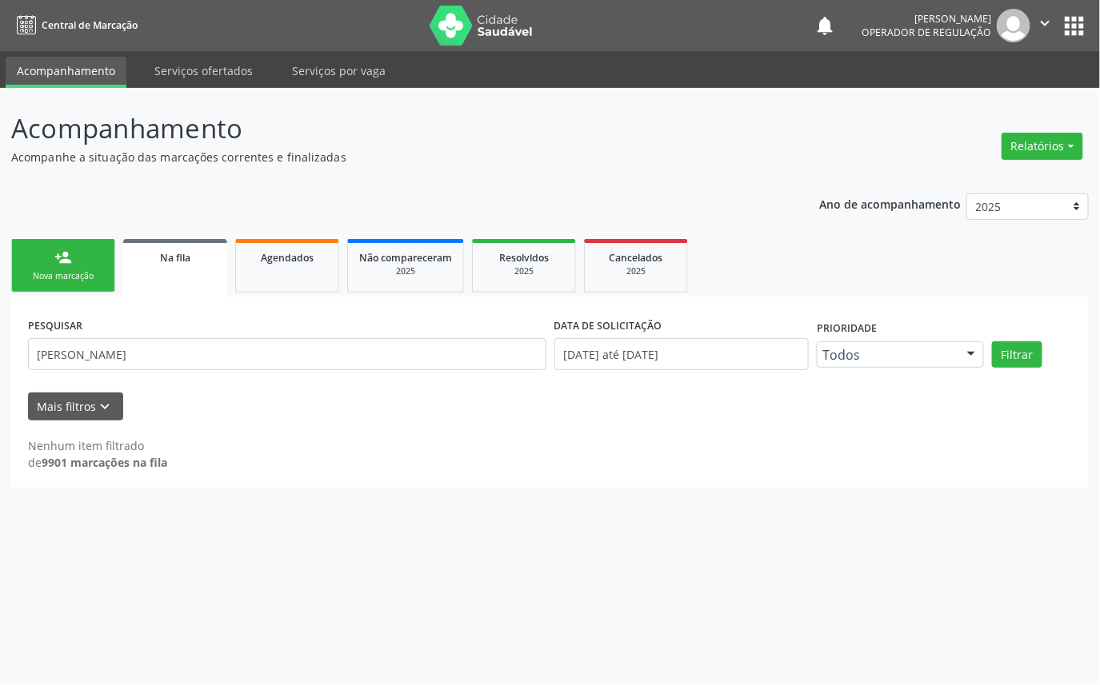
click at [1073, 35] on button "apps" at bounding box center [1075, 26] width 28 height 28
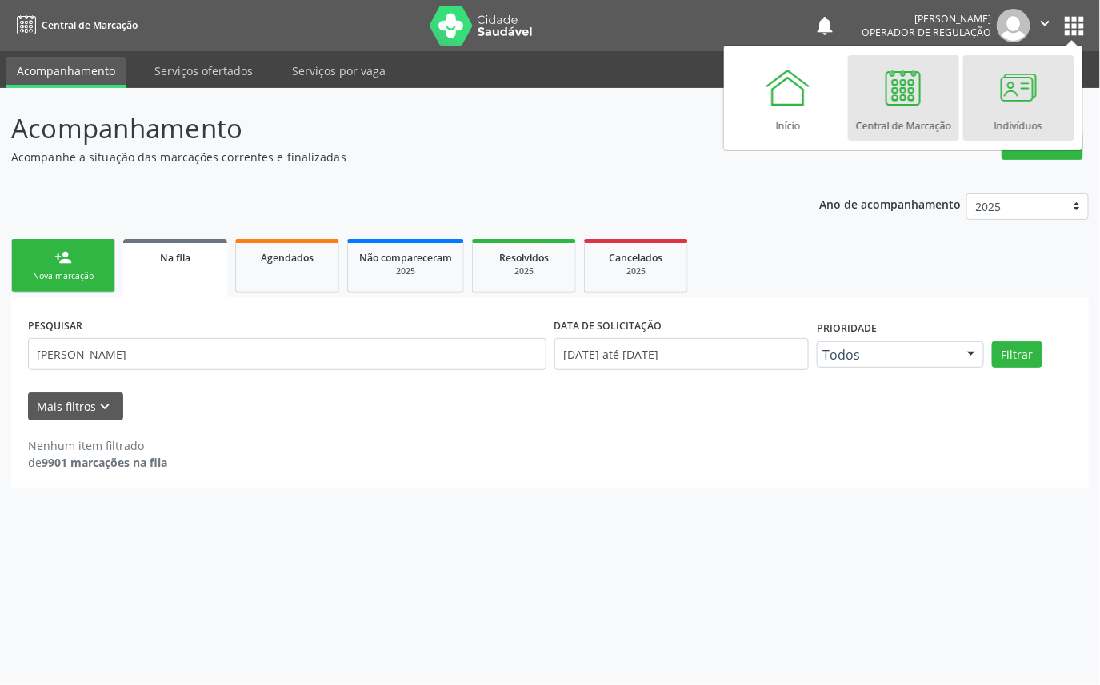
click at [1040, 82] on link "Indivíduos" at bounding box center [1018, 98] width 111 height 86
